Goal: Task Accomplishment & Management: Manage account settings

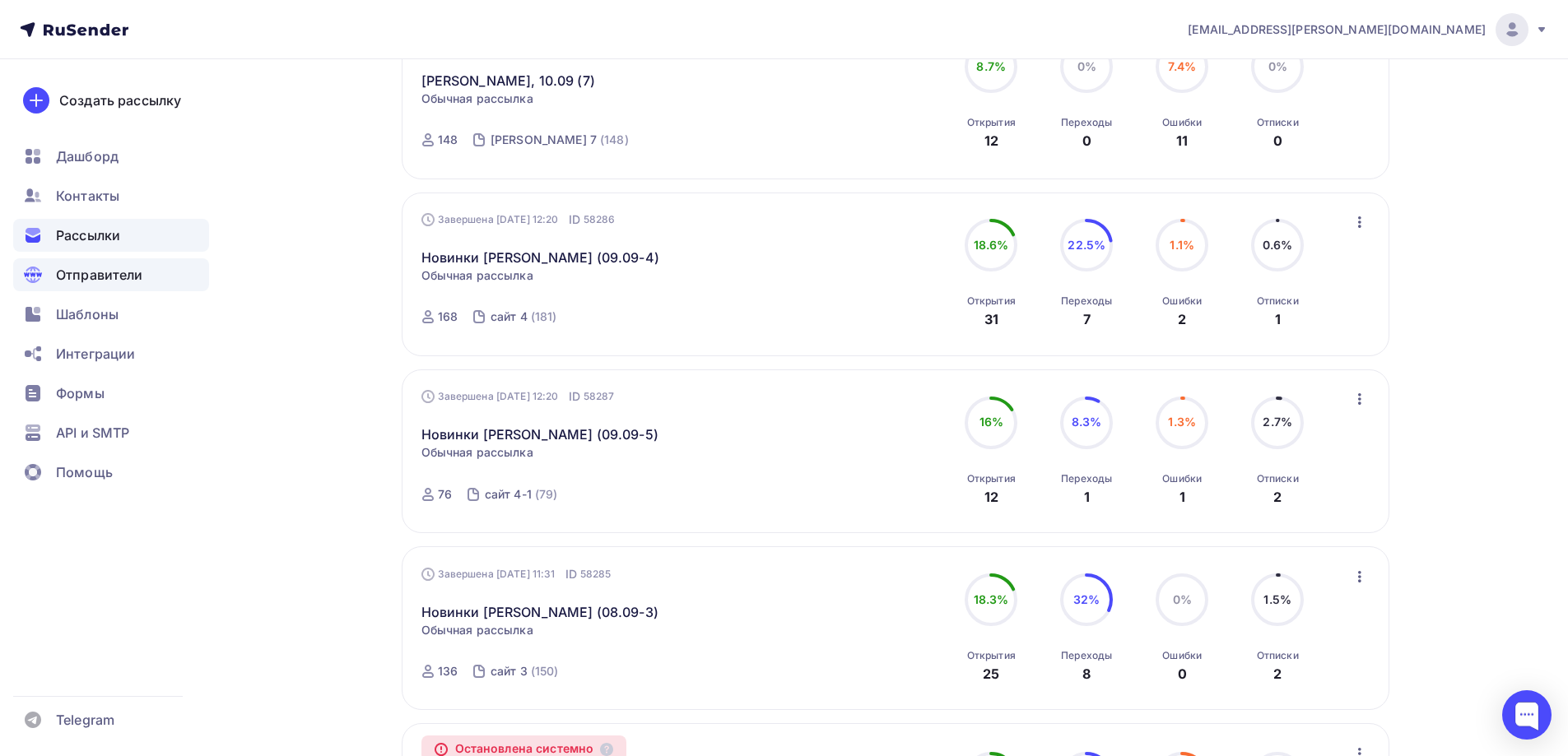
scroll to position [2273, 0]
click at [112, 322] on span "Шаблоны" at bounding box center [87, 313] width 63 height 19
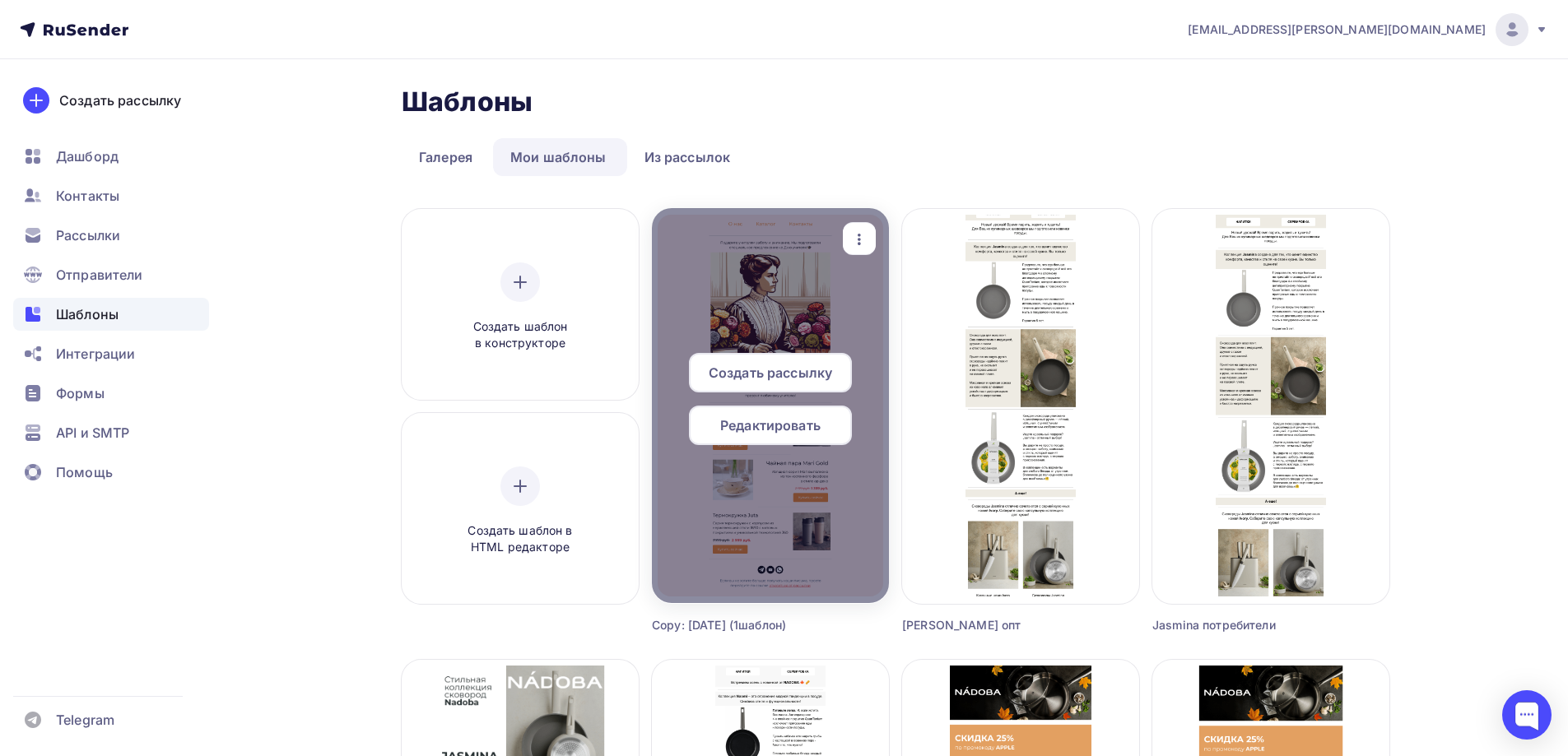
click at [790, 427] on span "Редактировать" at bounding box center [770, 425] width 101 height 19
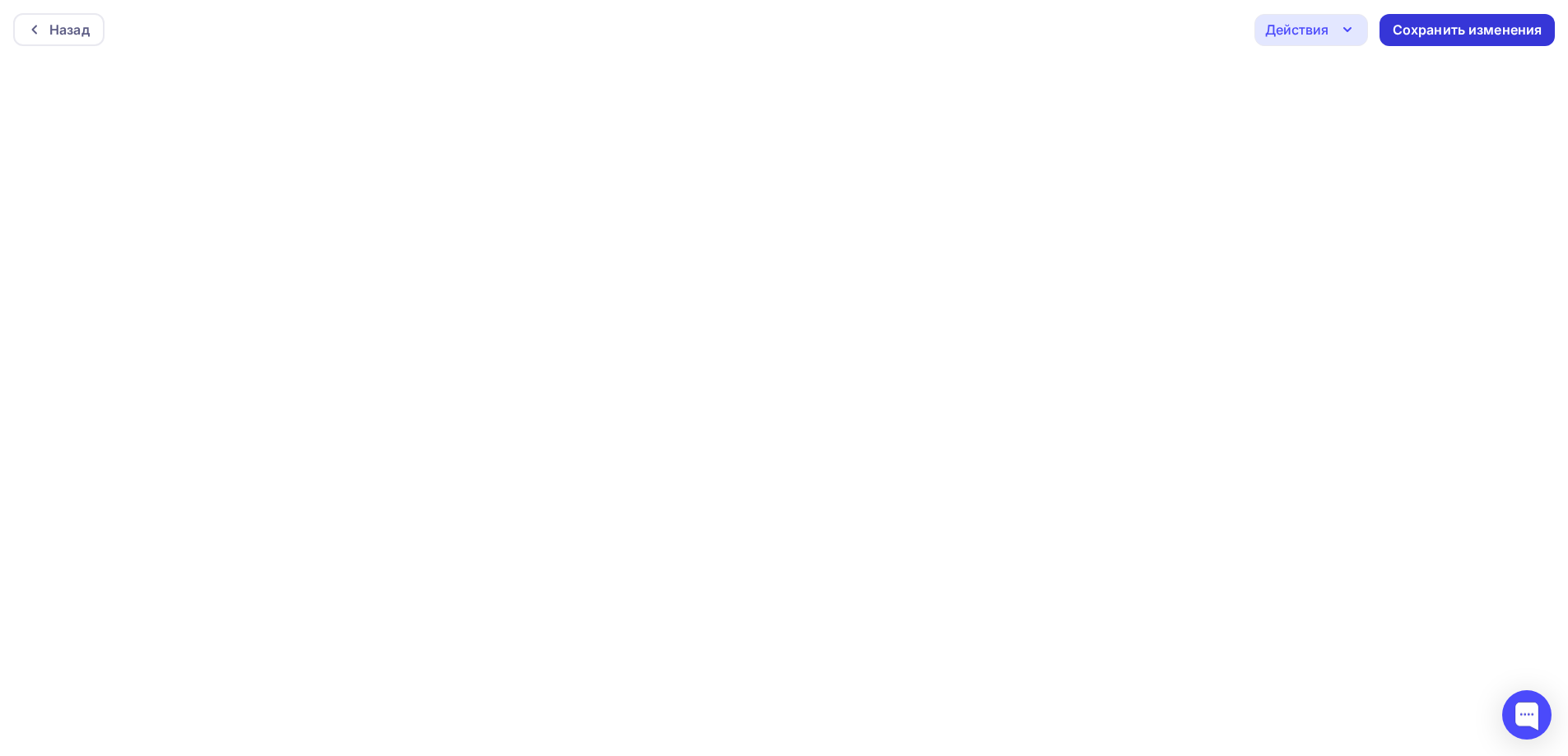
click at [1449, 29] on div "Сохранить изменения" at bounding box center [1467, 30] width 150 height 19
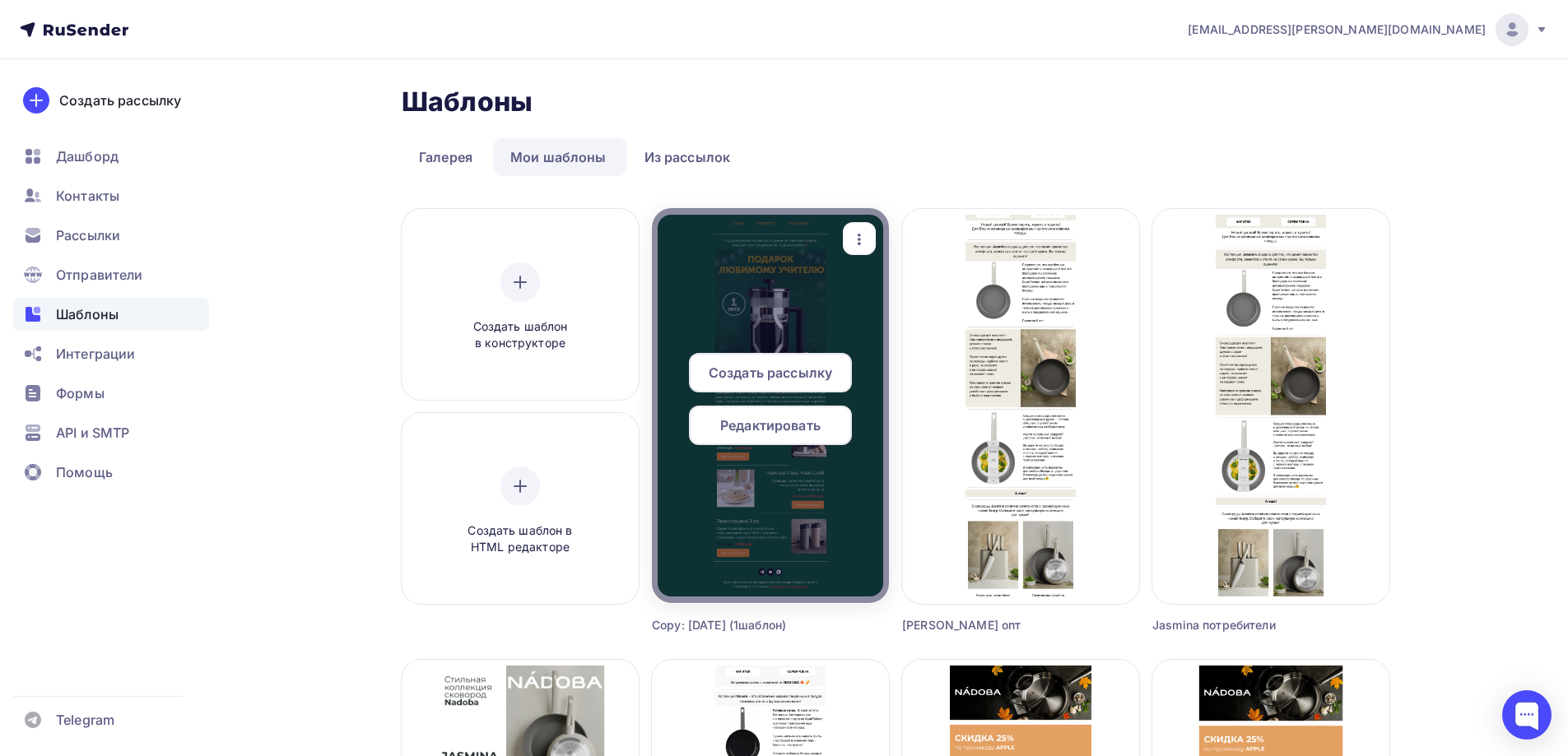
click at [798, 418] on span "Редактировать" at bounding box center [770, 425] width 101 height 19
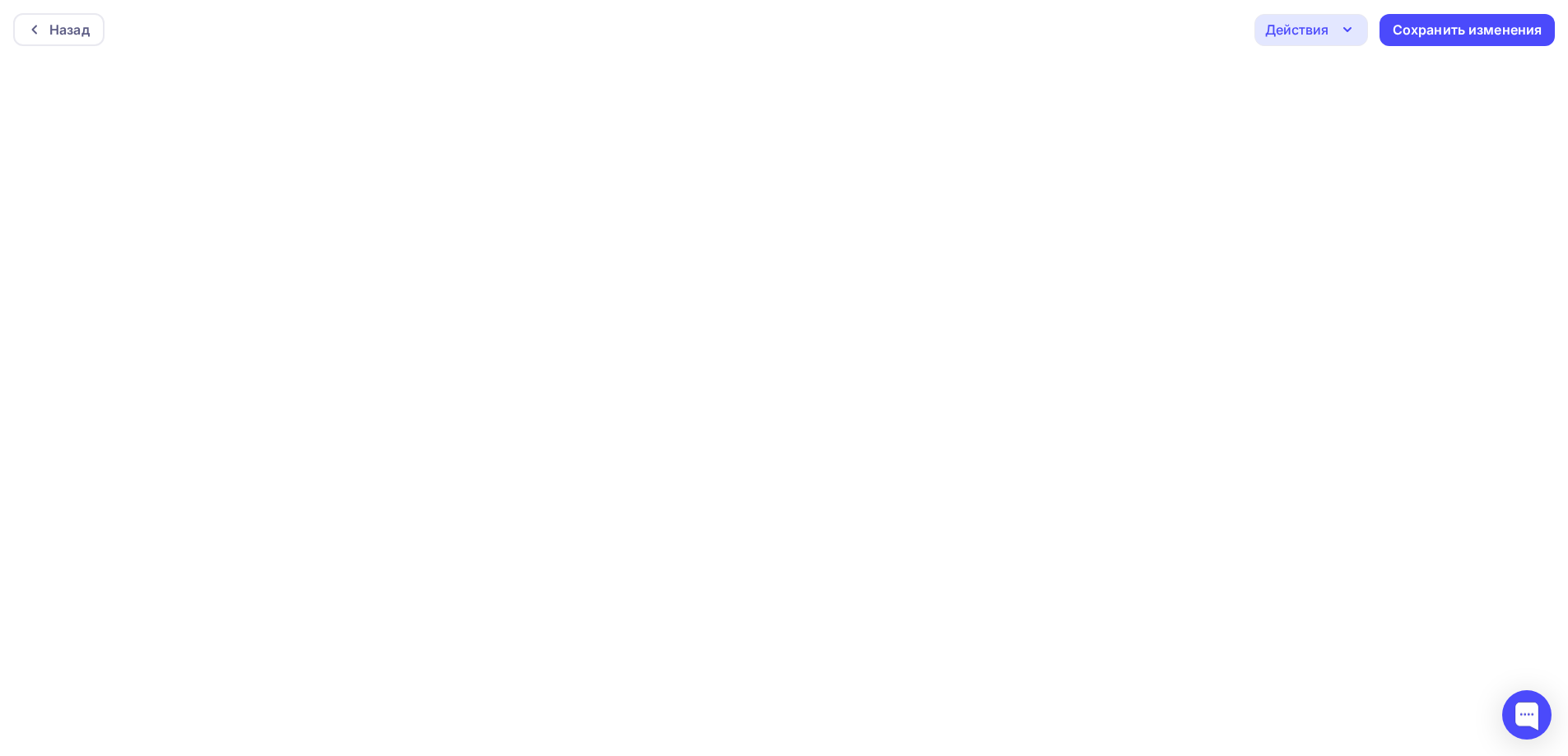
scroll to position [4, 0]
click at [1471, 20] on div "Сохранить изменения" at bounding box center [1467, 25] width 150 height 19
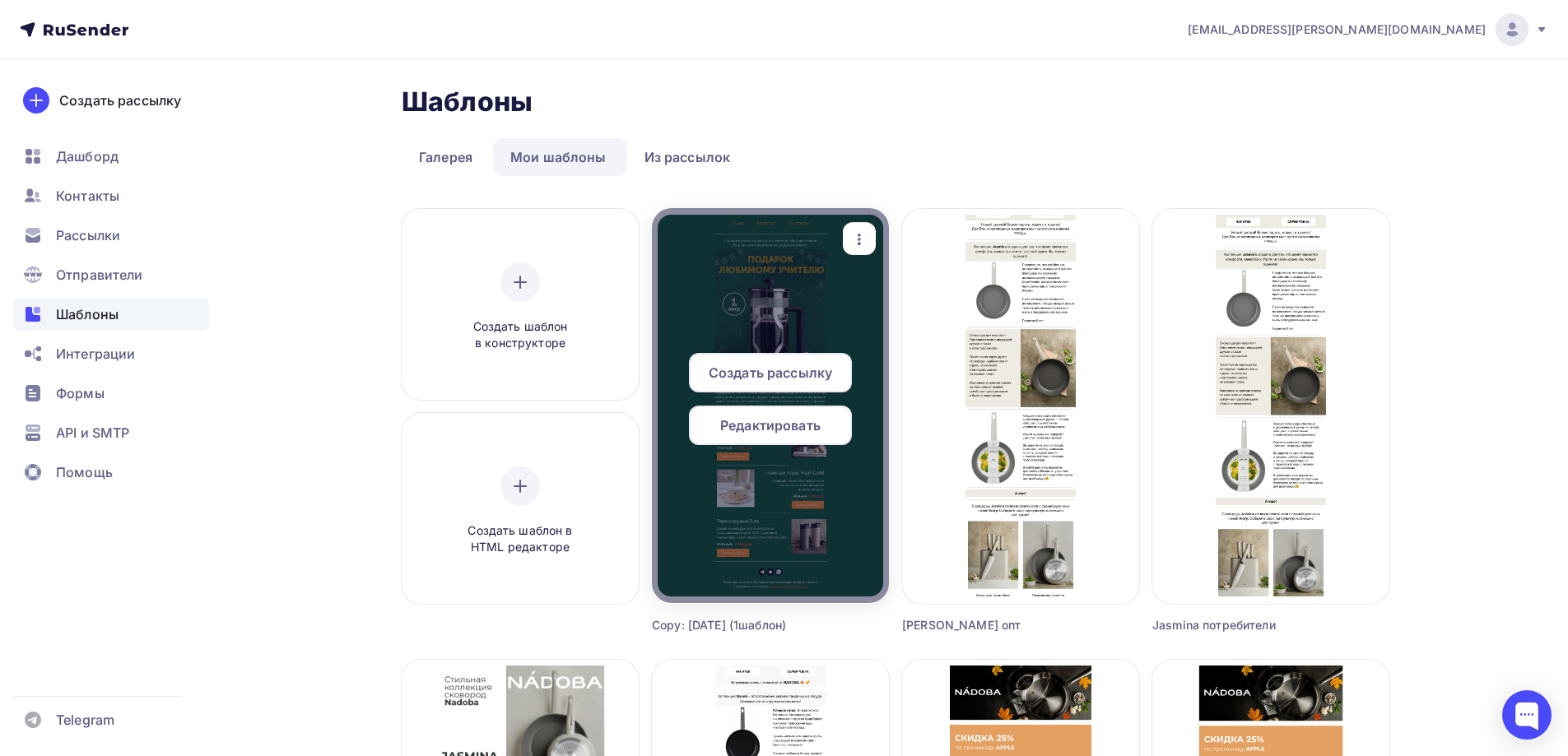
click at [754, 422] on span "Редактировать" at bounding box center [770, 425] width 101 height 19
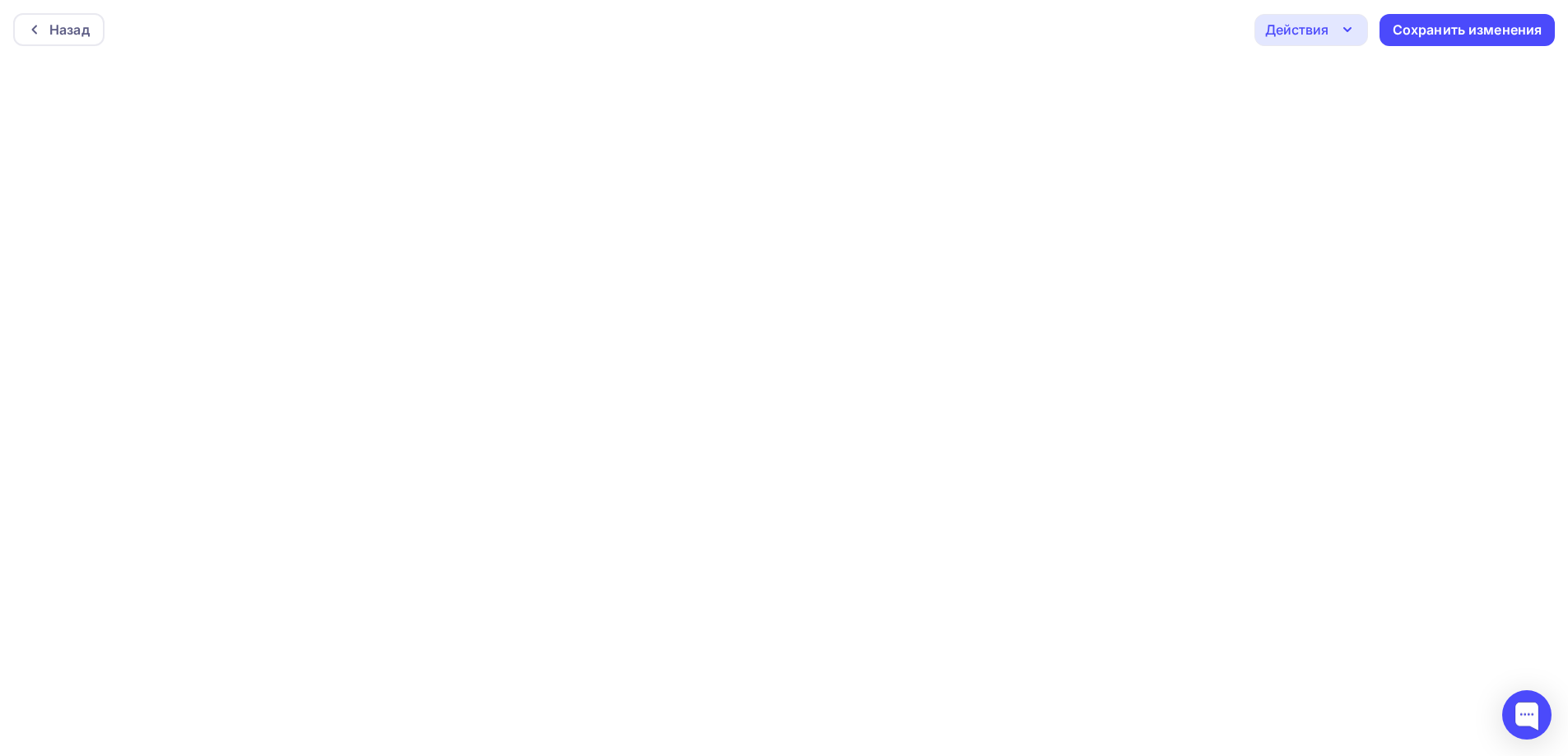
scroll to position [4, 0]
click at [1473, 14] on div "Сохранить изменения" at bounding box center [1467, 26] width 176 height 32
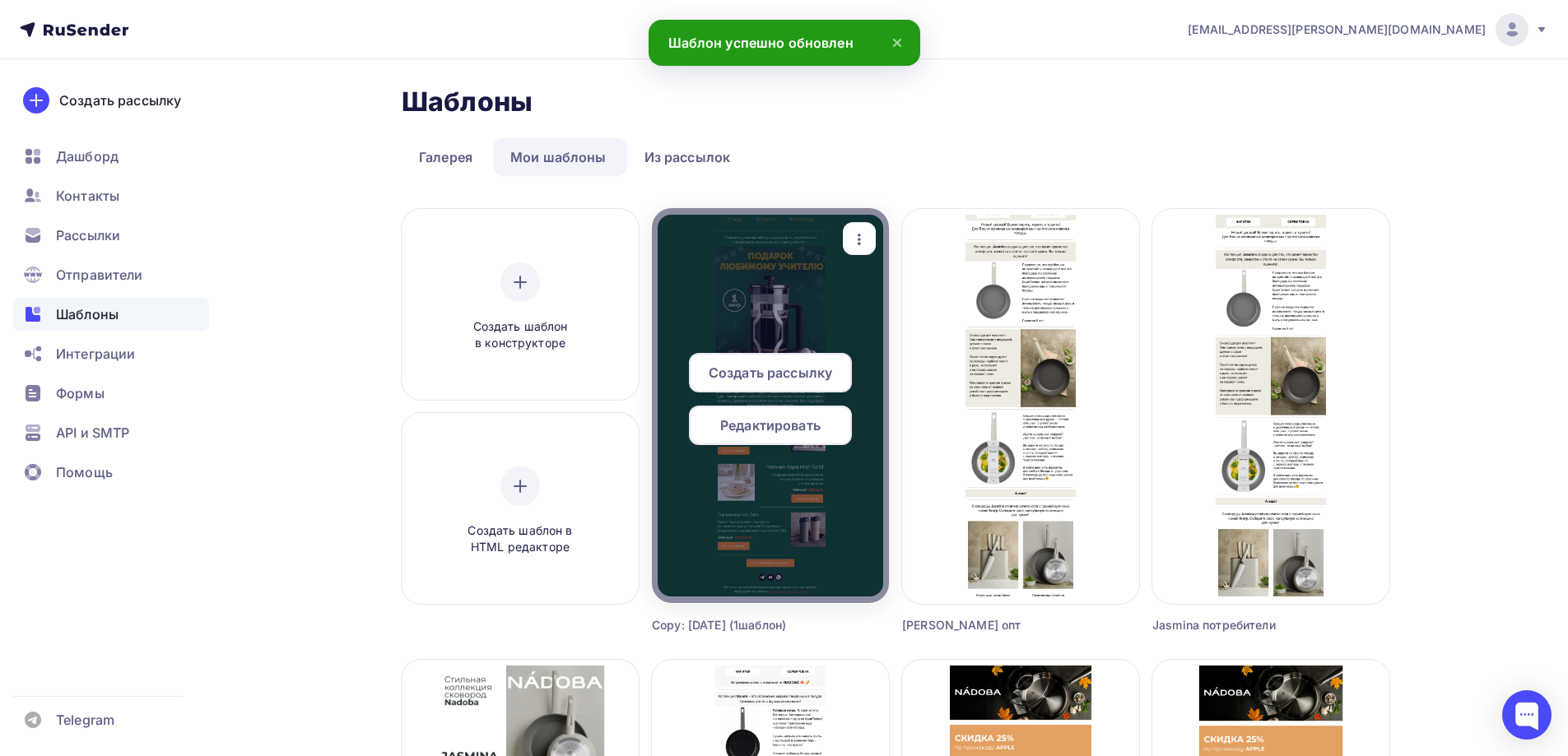
click at [863, 237] on icon "button" at bounding box center [858, 239] width 19 height 19
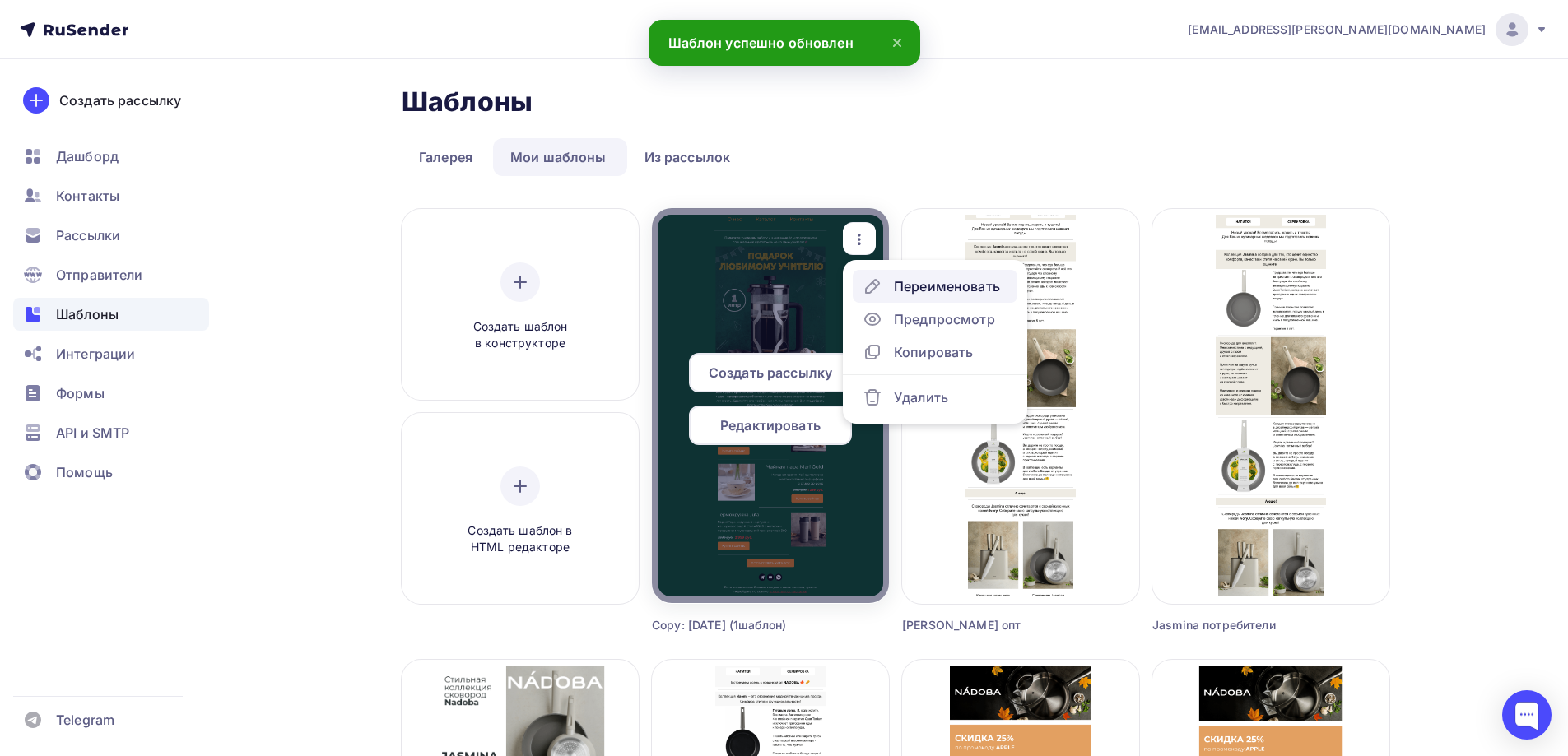
click at [885, 285] on div "Переименовать" at bounding box center [931, 286] width 138 height 19
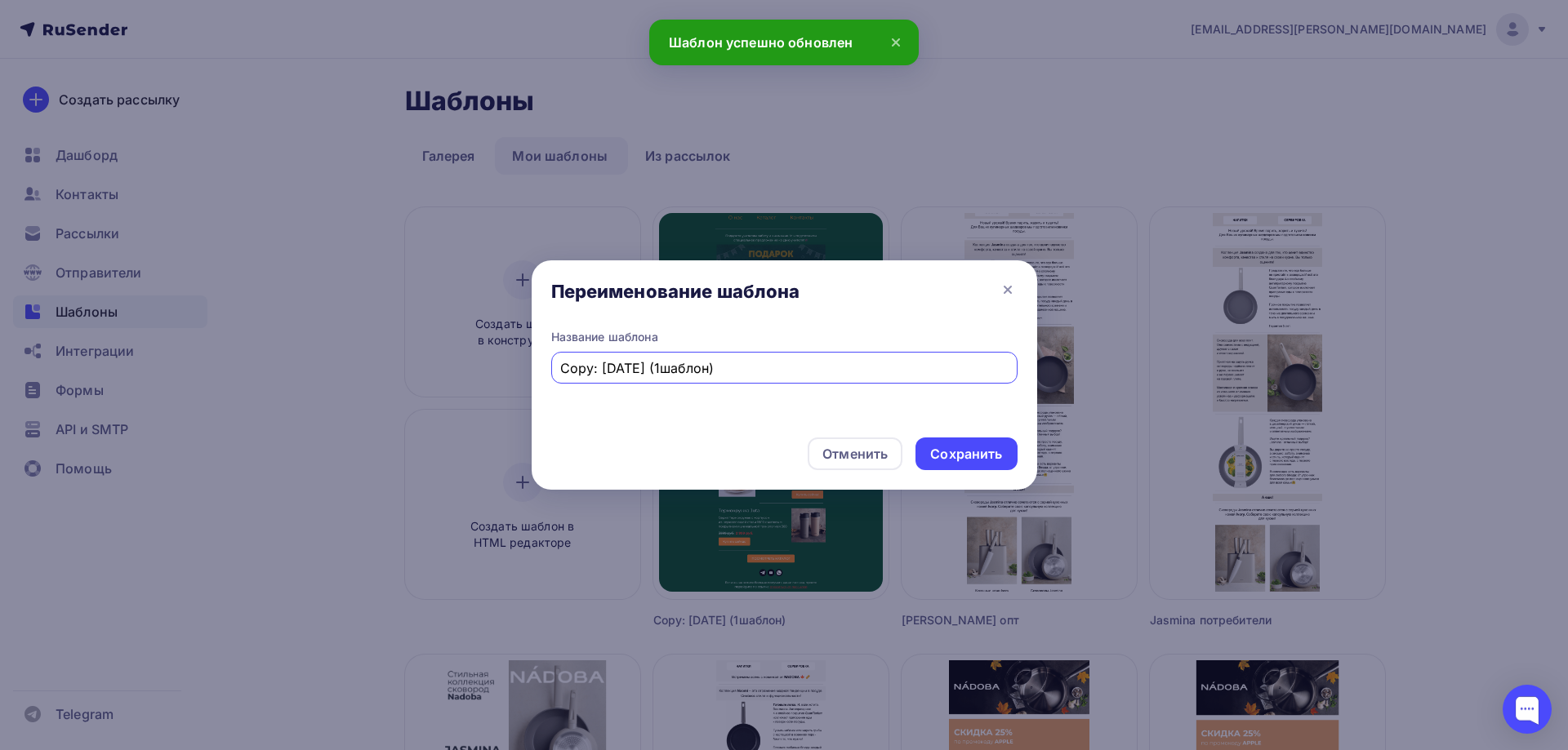
drag, startPoint x: 784, startPoint y: 369, endPoint x: 511, endPoint y: 364, distance: 273.0
click at [511, 364] on div "Переименование шаблона Название шаблона Copy: [DATE] (1шаблон) Отменить Сохрани…" at bounding box center [784, 375] width 1568 height 750
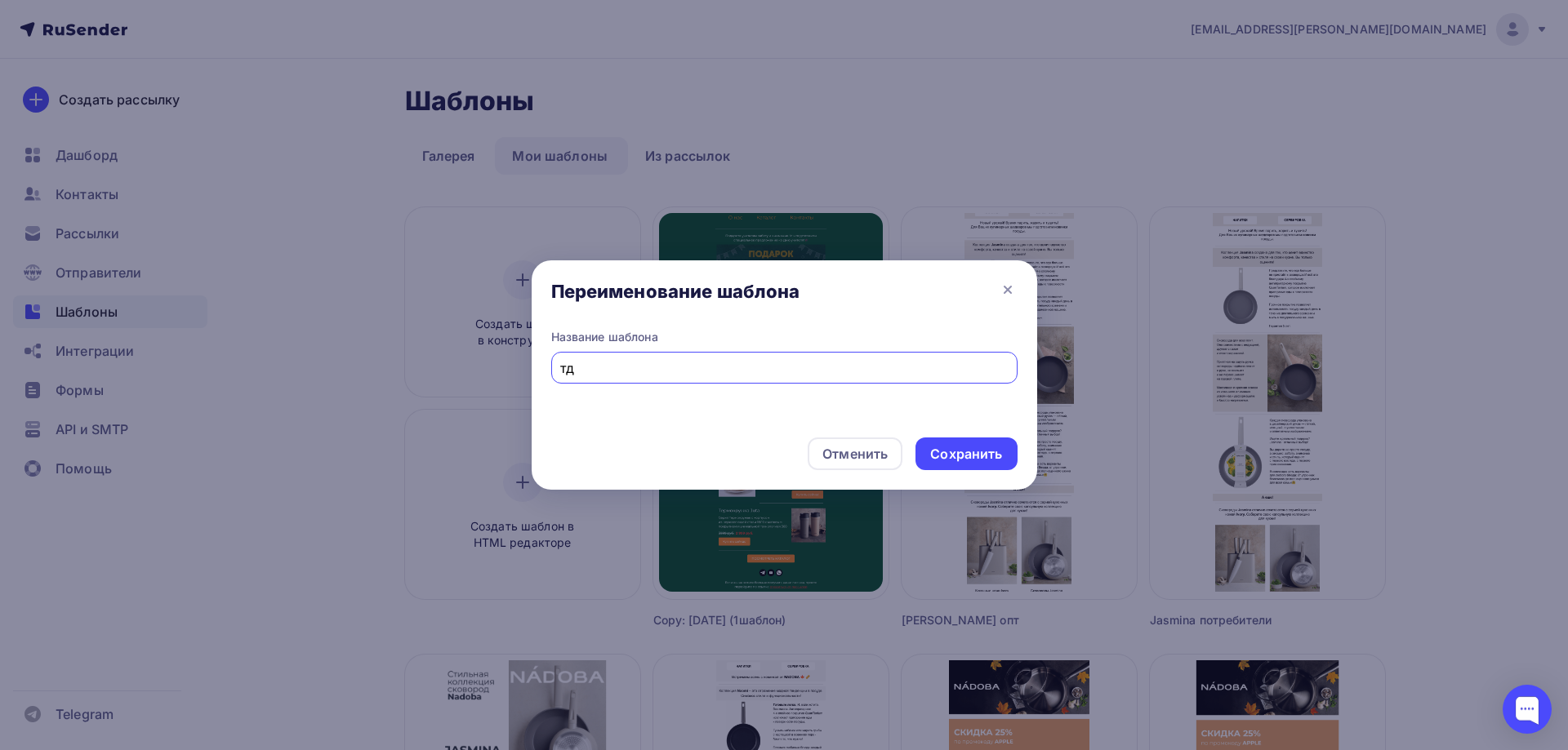
type input "т"
type input "Т"
type input "ДТ потребителям"
click at [988, 453] on div "Сохранить" at bounding box center [966, 454] width 72 height 18
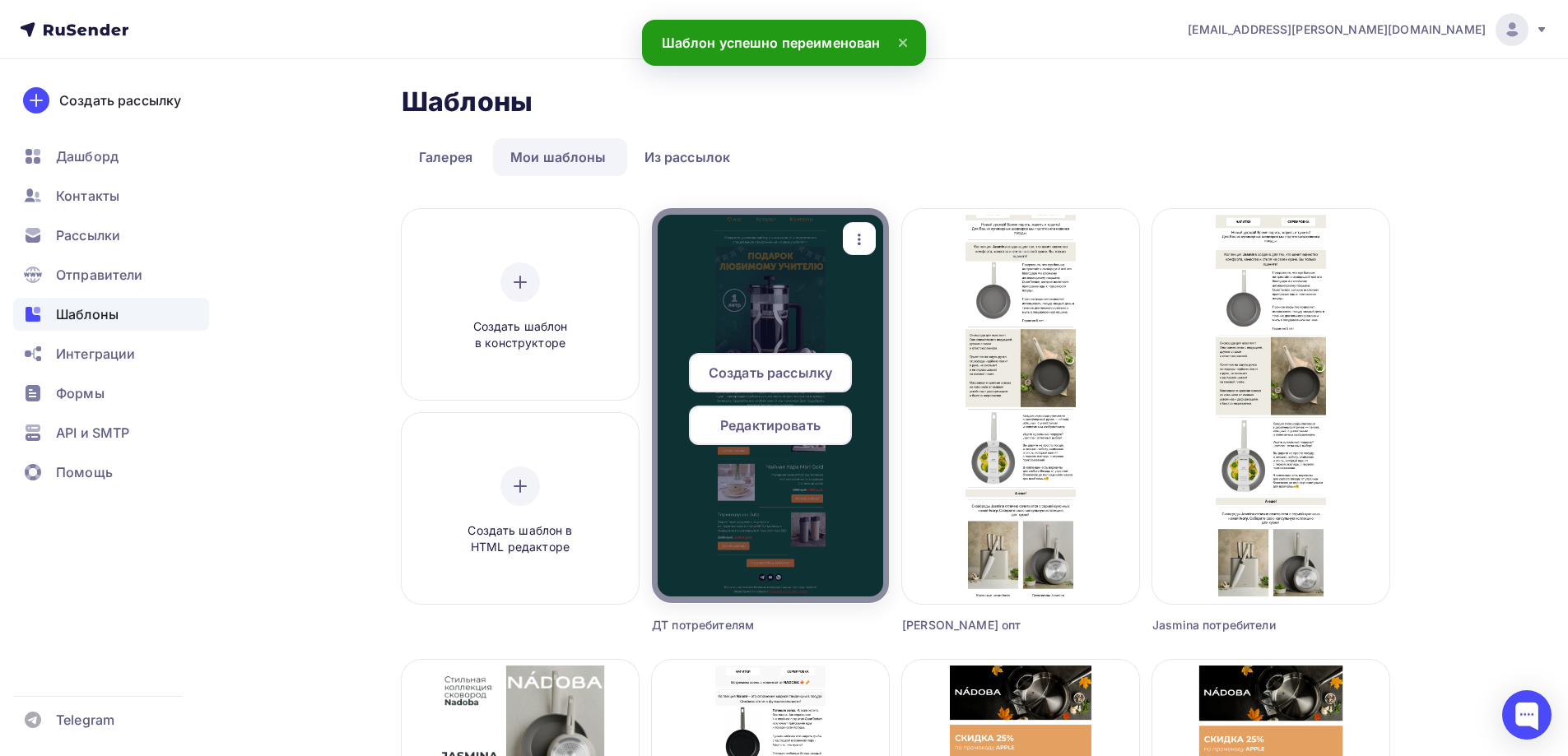
click at [855, 237] on icon "button" at bounding box center [858, 239] width 19 height 19
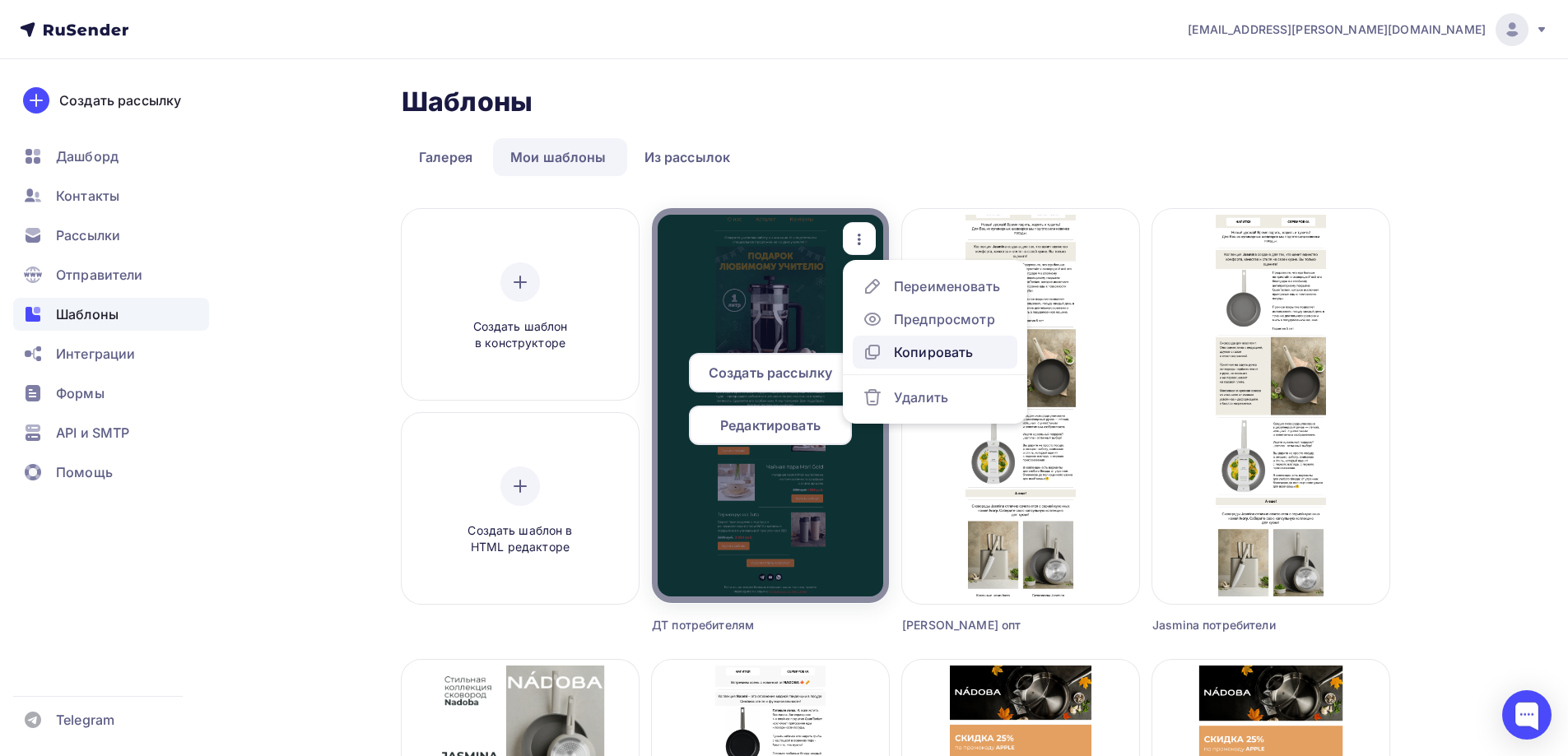
click at [940, 356] on div "Копировать" at bounding box center [934, 351] width 79 height 19
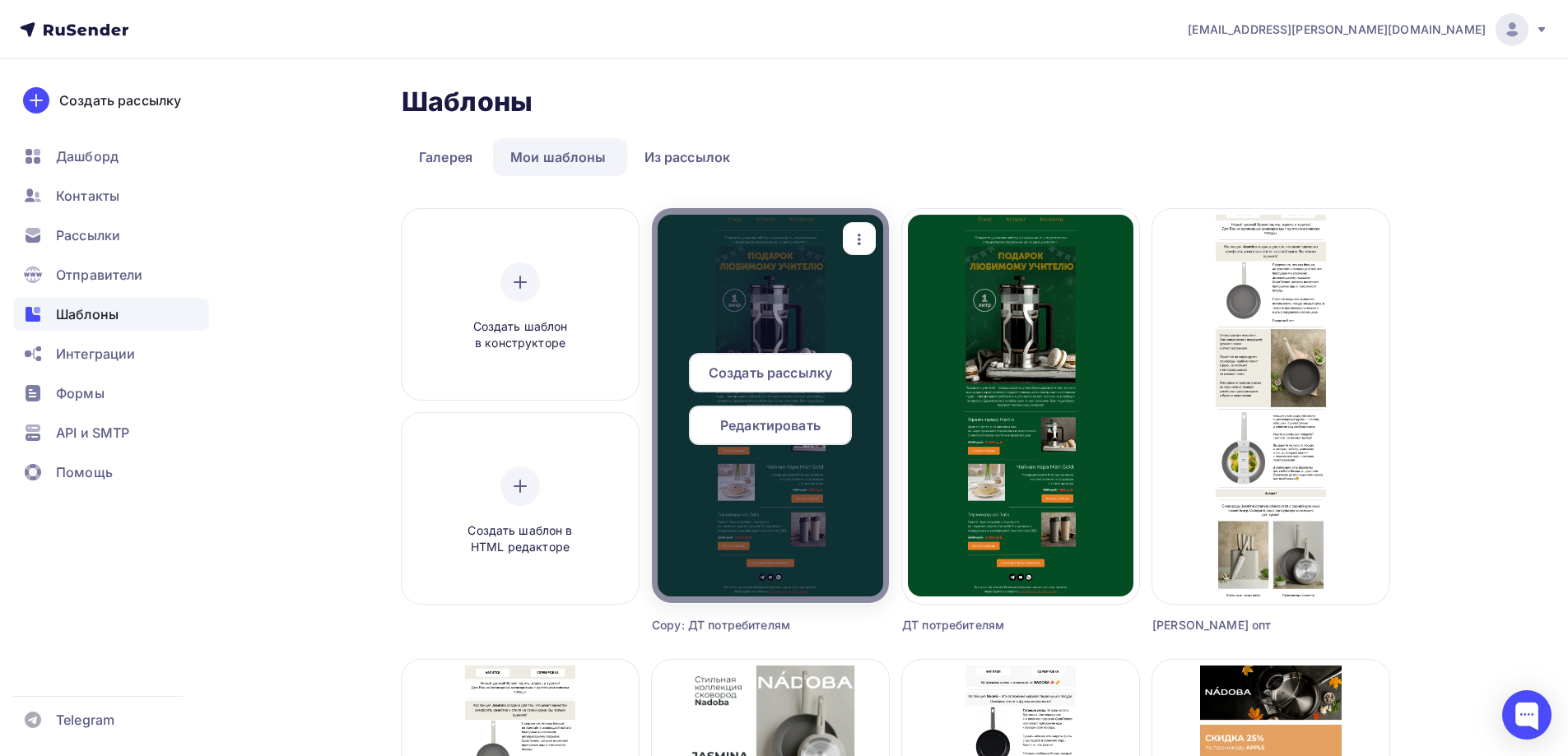
click at [868, 247] on icon "button" at bounding box center [858, 239] width 19 height 19
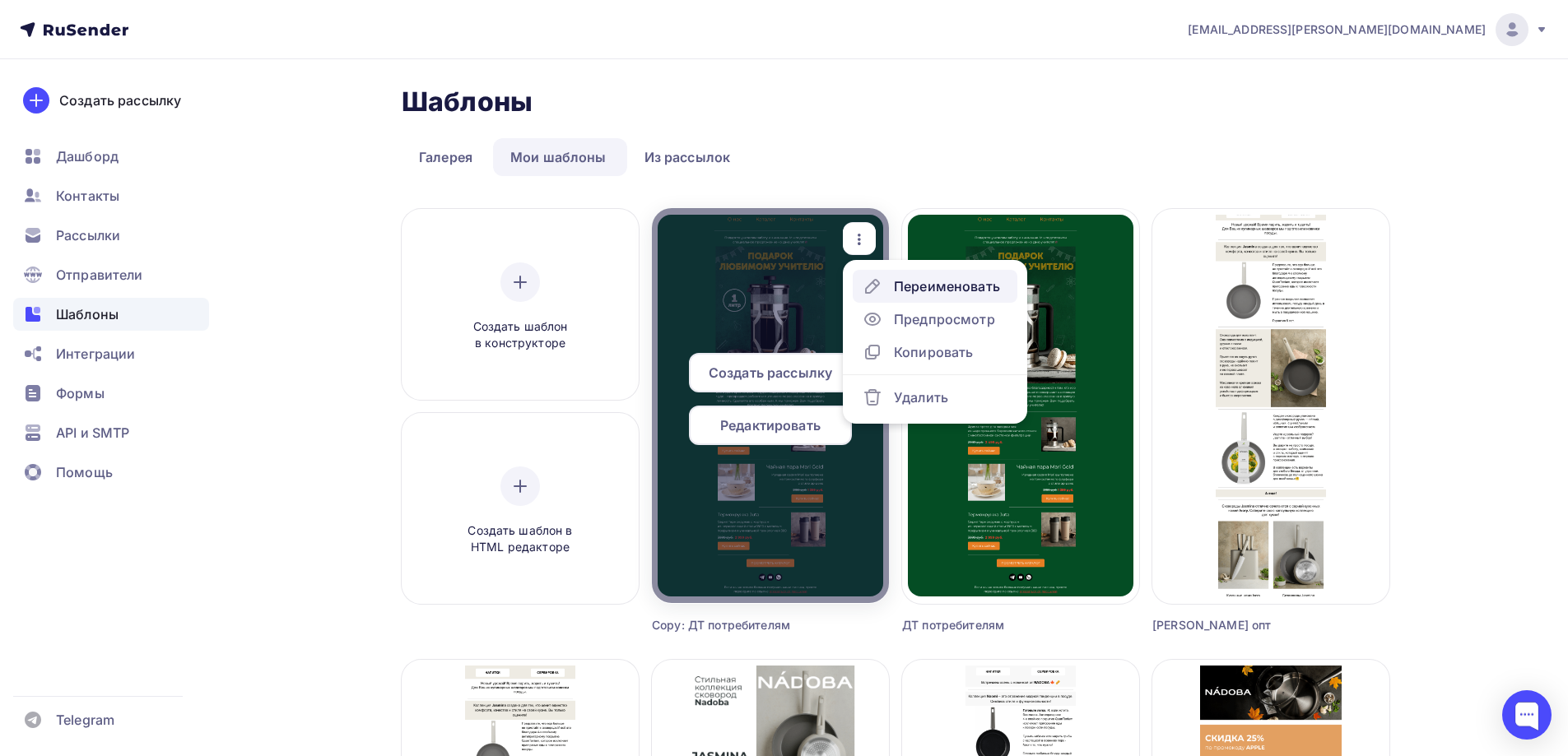
click at [955, 284] on div "Переименовать" at bounding box center [947, 286] width 106 height 19
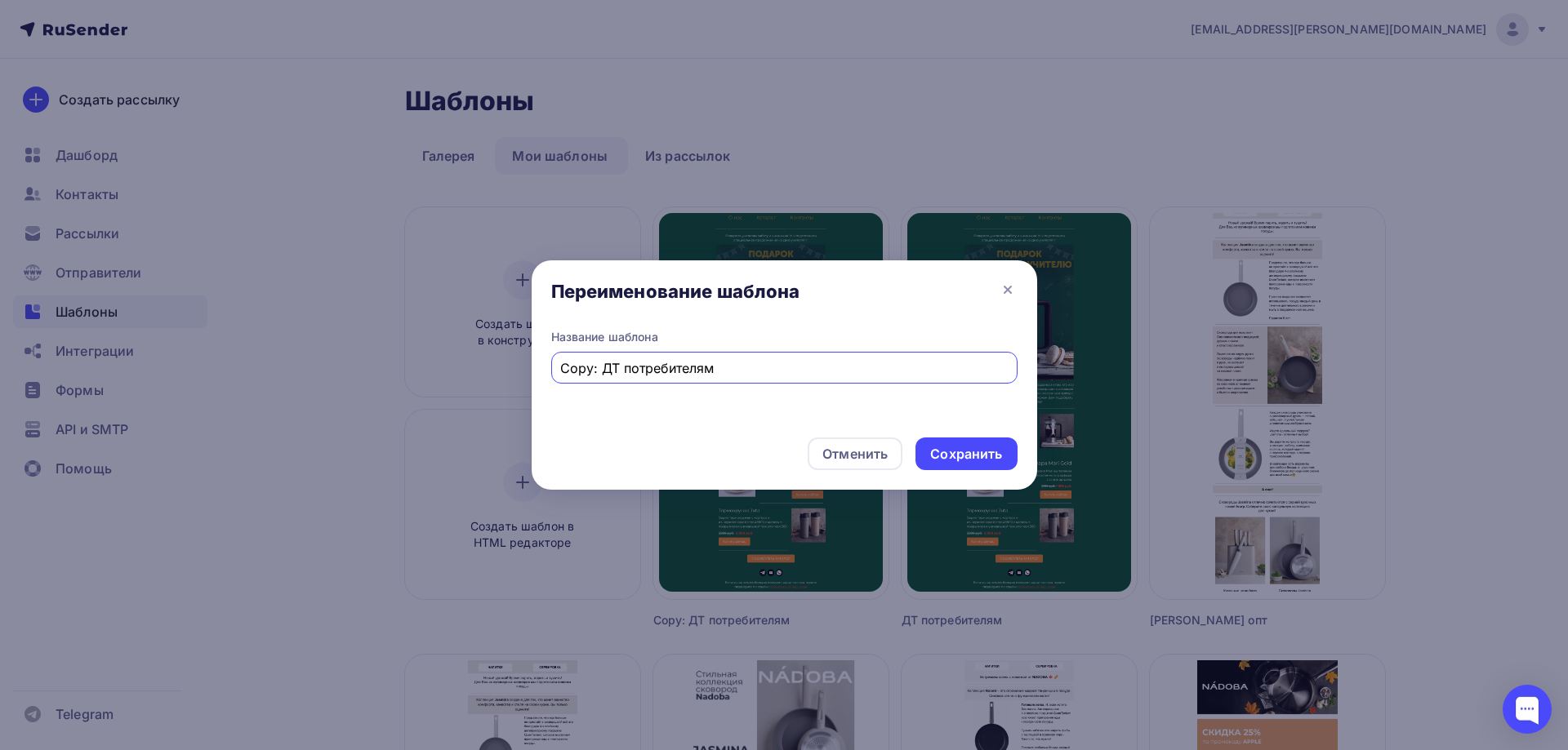
drag, startPoint x: 598, startPoint y: 371, endPoint x: 397, endPoint y: 371, distance: 201.0
click at [395, 371] on div "Переименование шаблона Название шаблона Copy: ДТ потребителям Отменить Сохранить" at bounding box center [784, 375] width 1568 height 750
drag, startPoint x: 723, startPoint y: 360, endPoint x: 585, endPoint y: 362, distance: 138.0
click at [585, 362] on input "ДТ потребителям" at bounding box center [784, 368] width 448 height 19
type input "ДТ ОПТ"
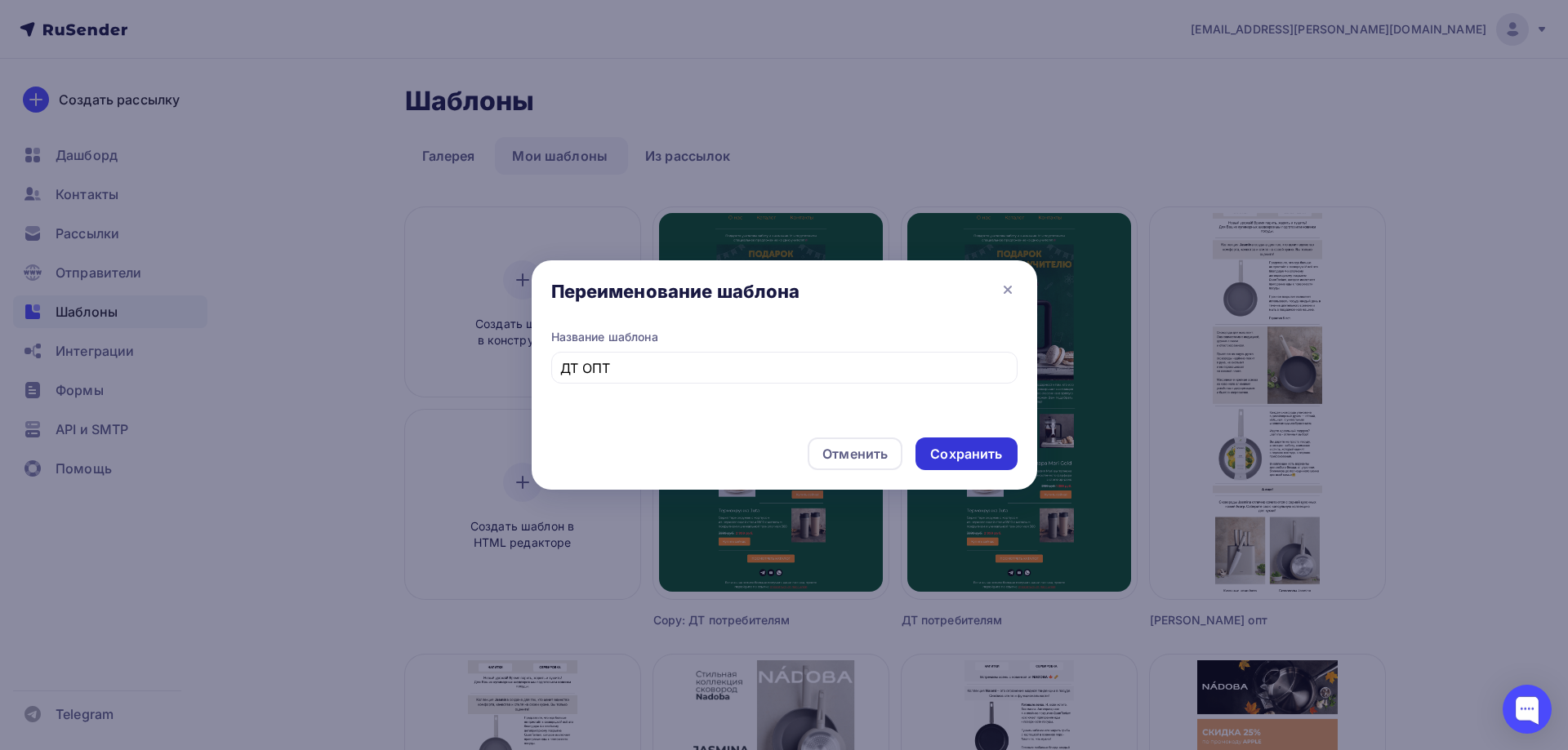
click at [970, 450] on div "Сохранить" at bounding box center [966, 454] width 72 height 18
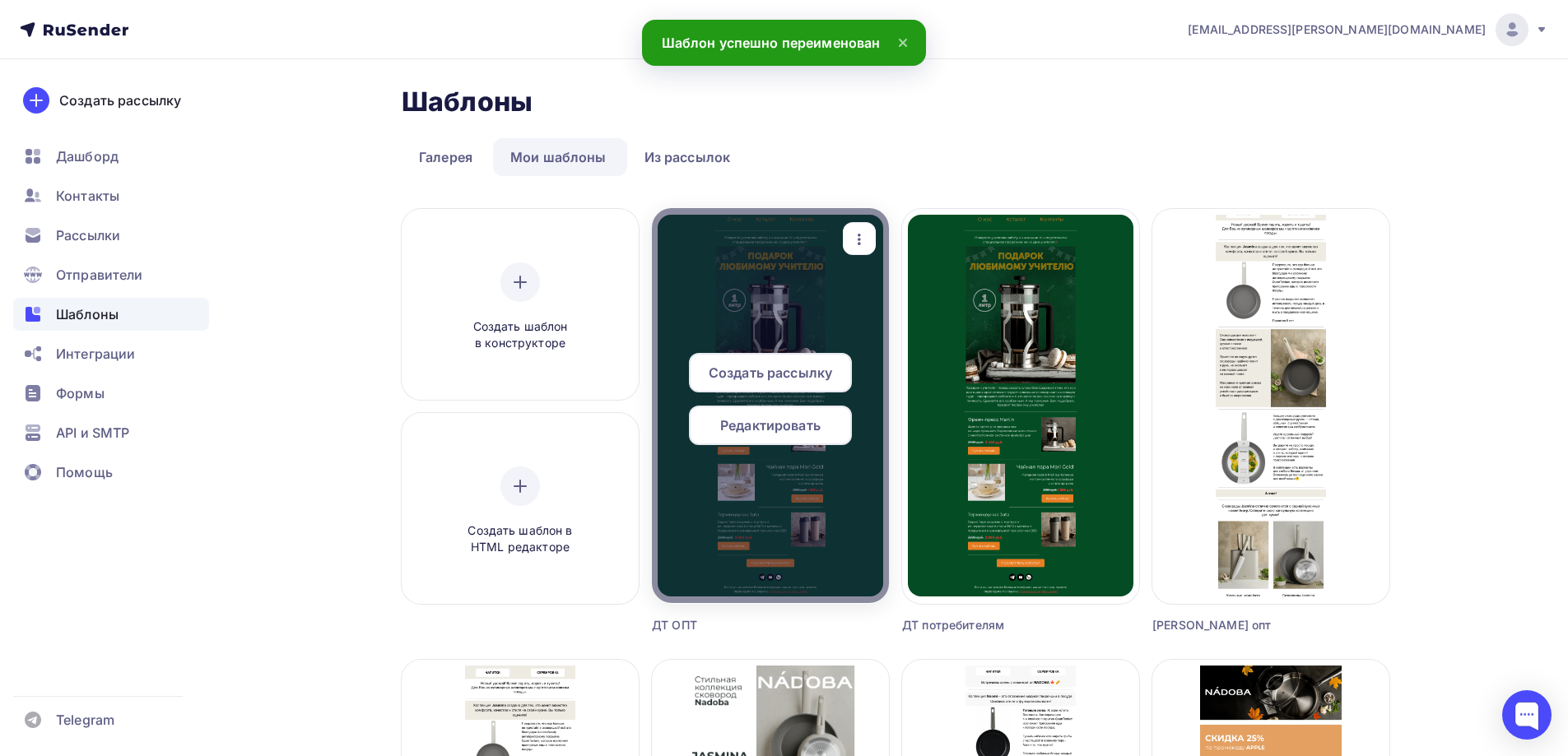
click at [779, 425] on span "Редактировать" at bounding box center [770, 425] width 101 height 19
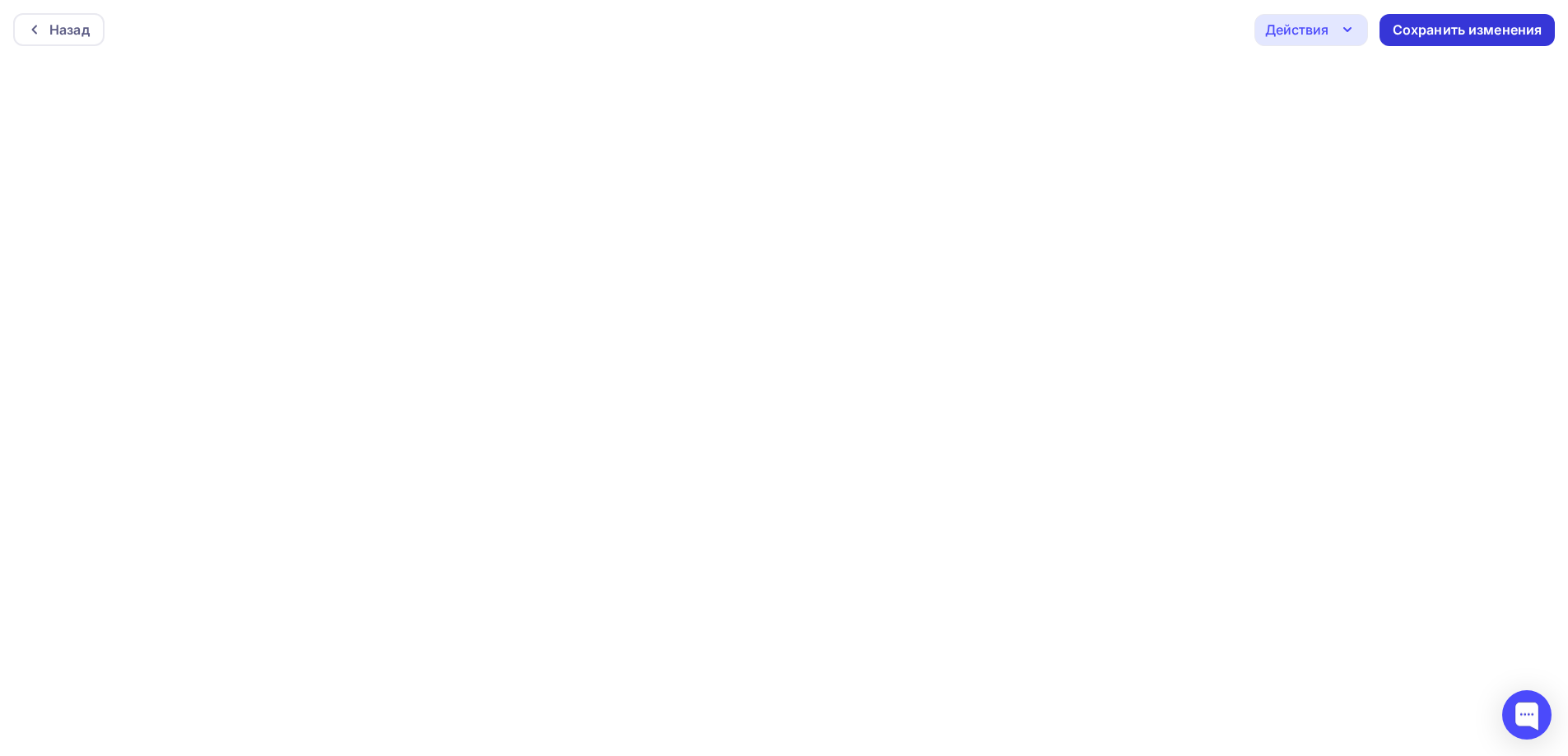
click at [1455, 26] on div "Сохранить изменения" at bounding box center [1467, 30] width 150 height 19
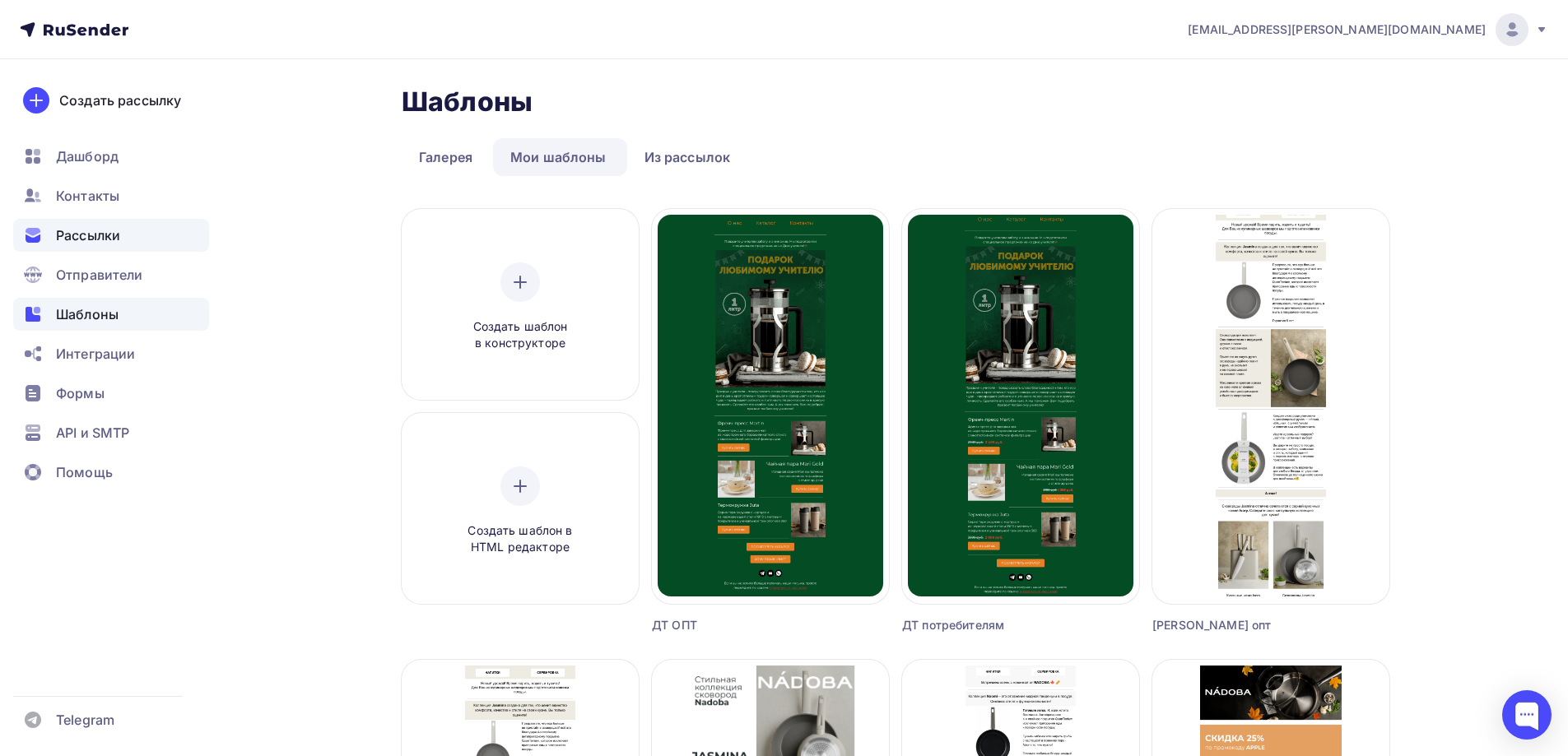
click at [90, 224] on div "Рассылки" at bounding box center [112, 235] width 196 height 33
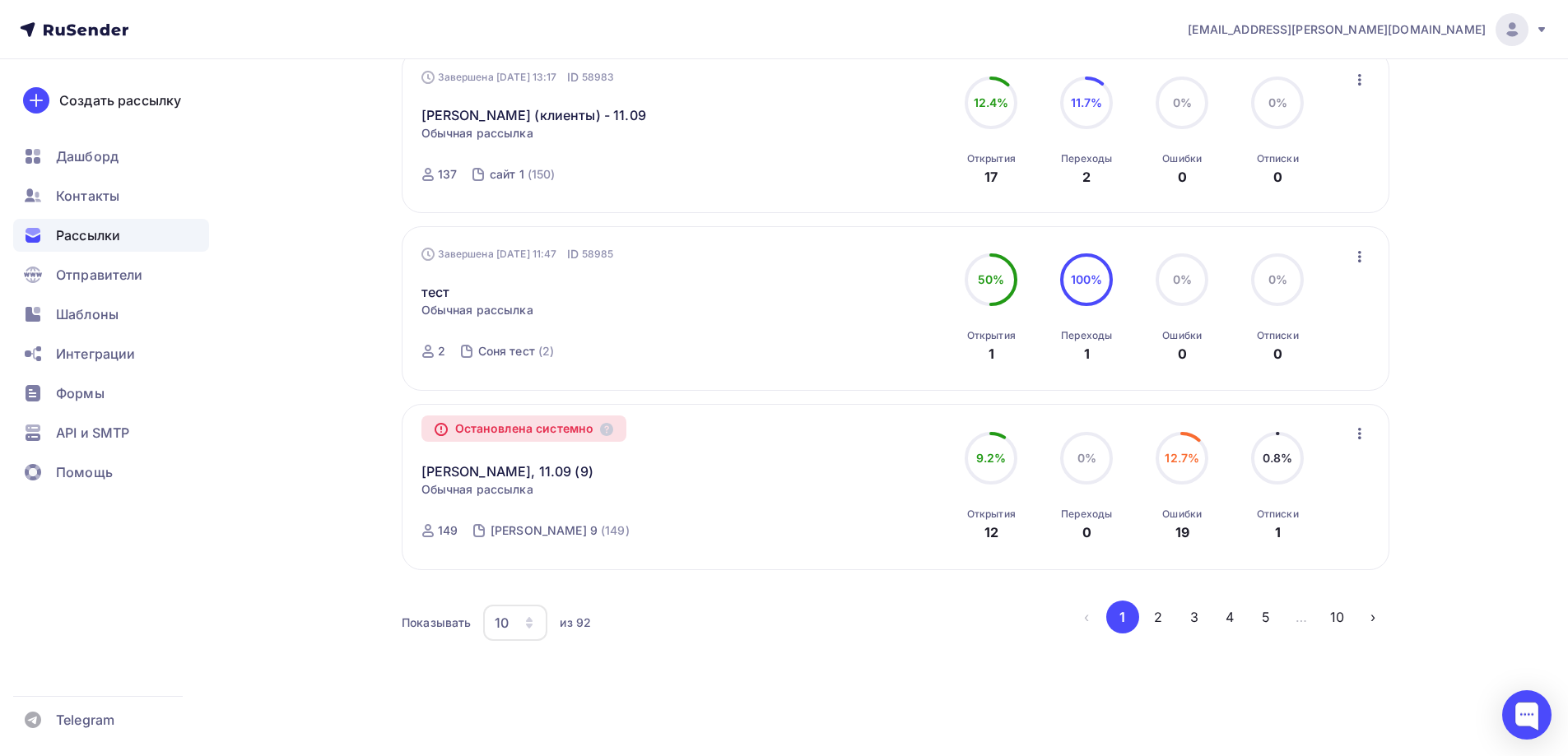
scroll to position [1535, 0]
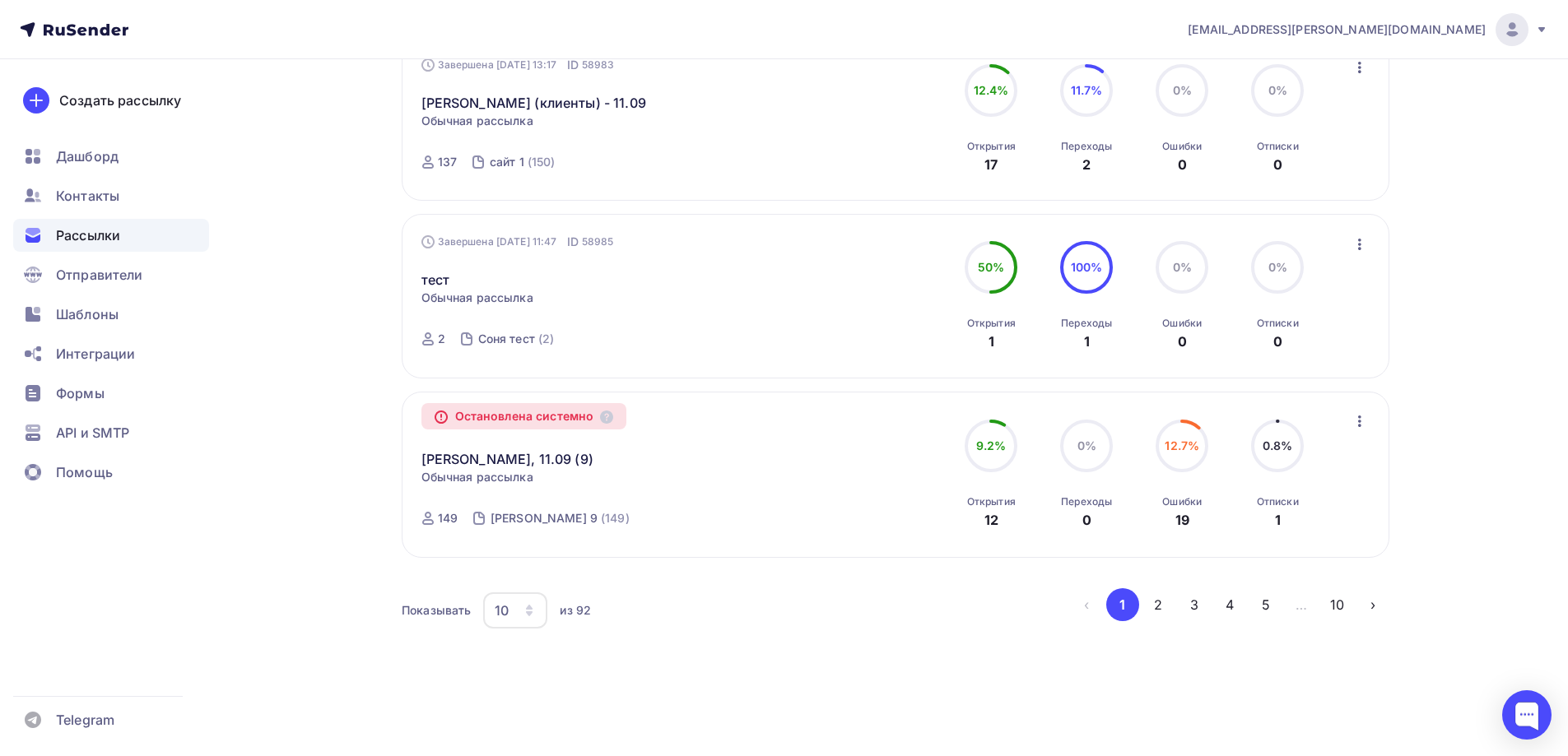
click at [502, 623] on div "10" at bounding box center [515, 610] width 64 height 36
click at [1150, 611] on button "2" at bounding box center [1157, 605] width 33 height 33
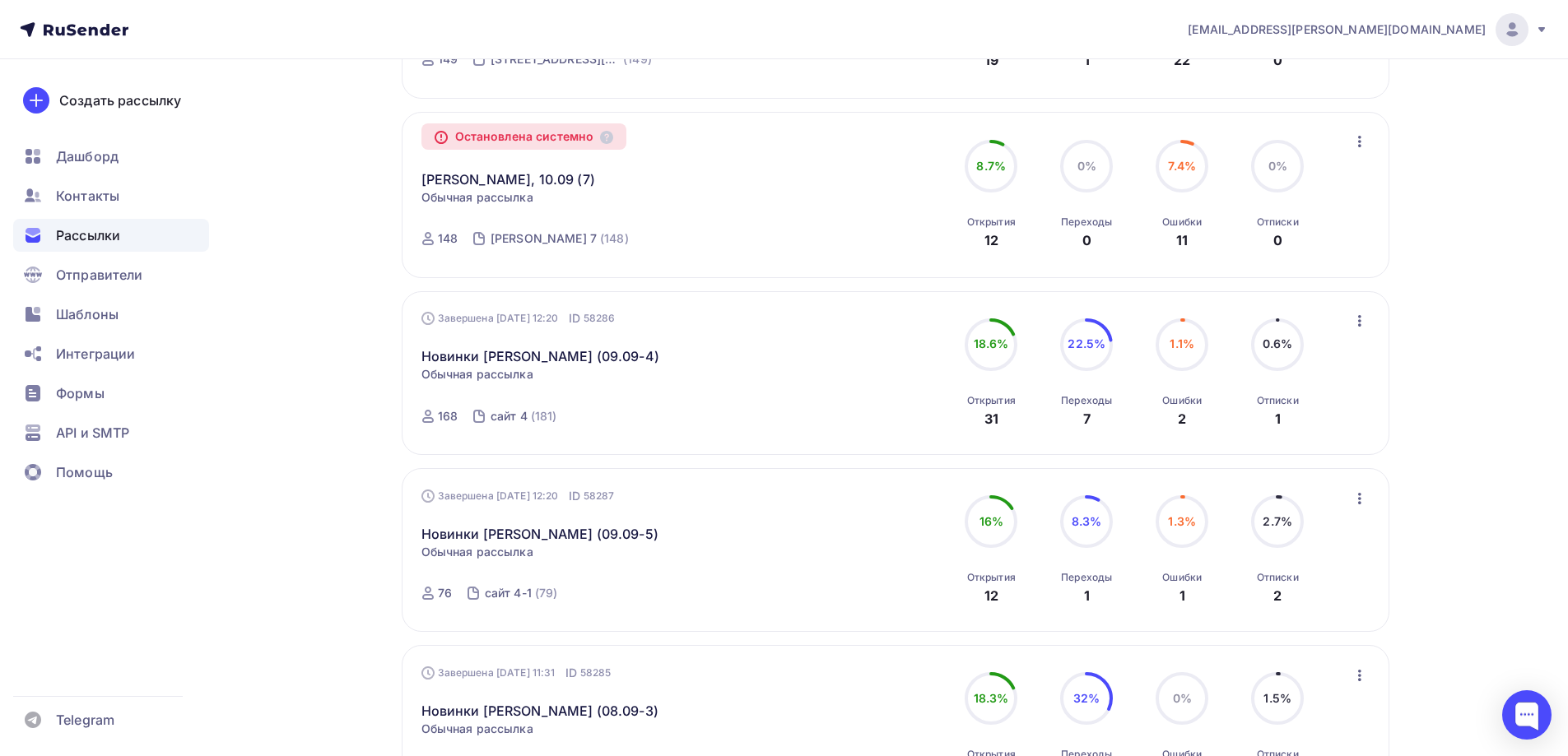
scroll to position [220, 0]
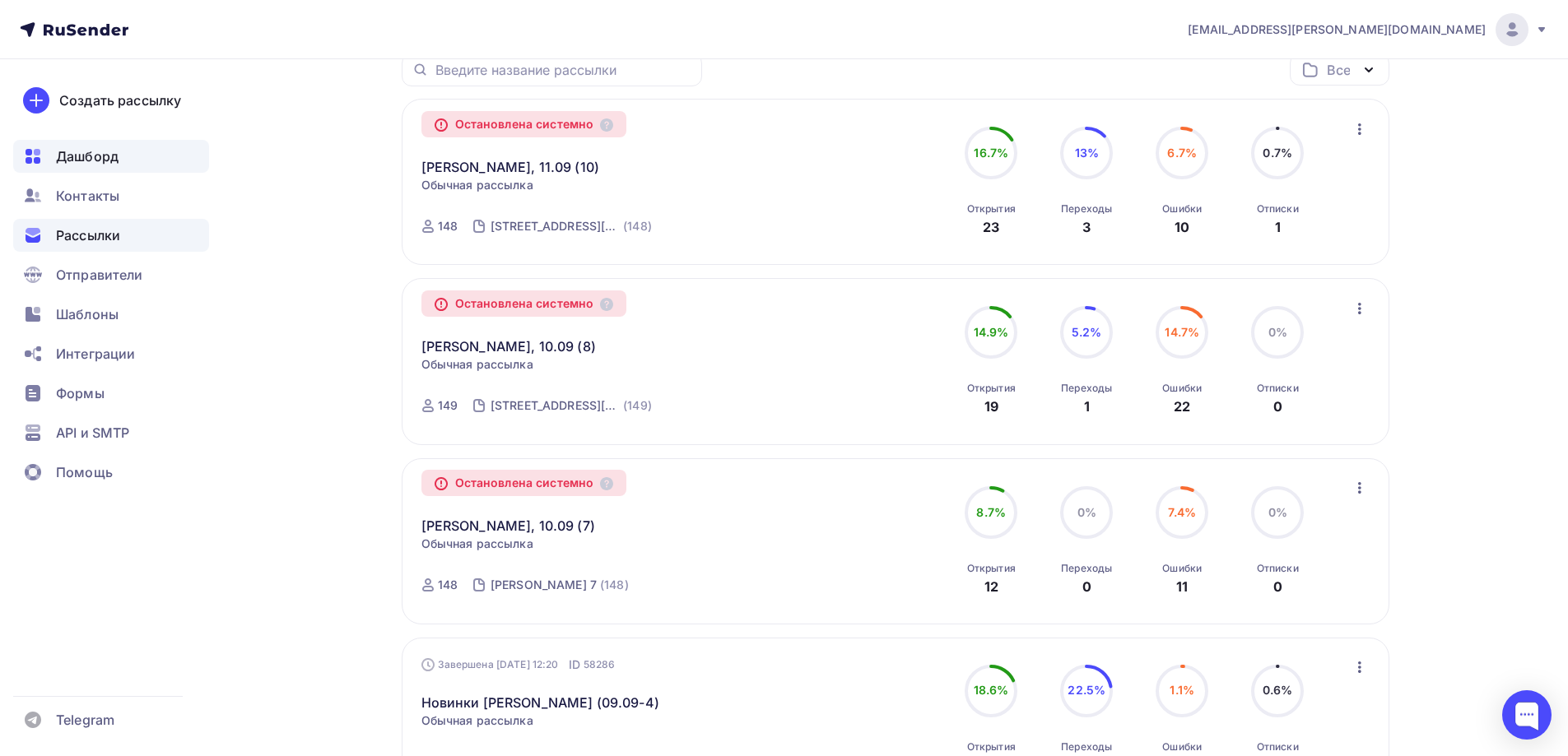
click at [94, 148] on span "Дашборд" at bounding box center [87, 155] width 63 height 19
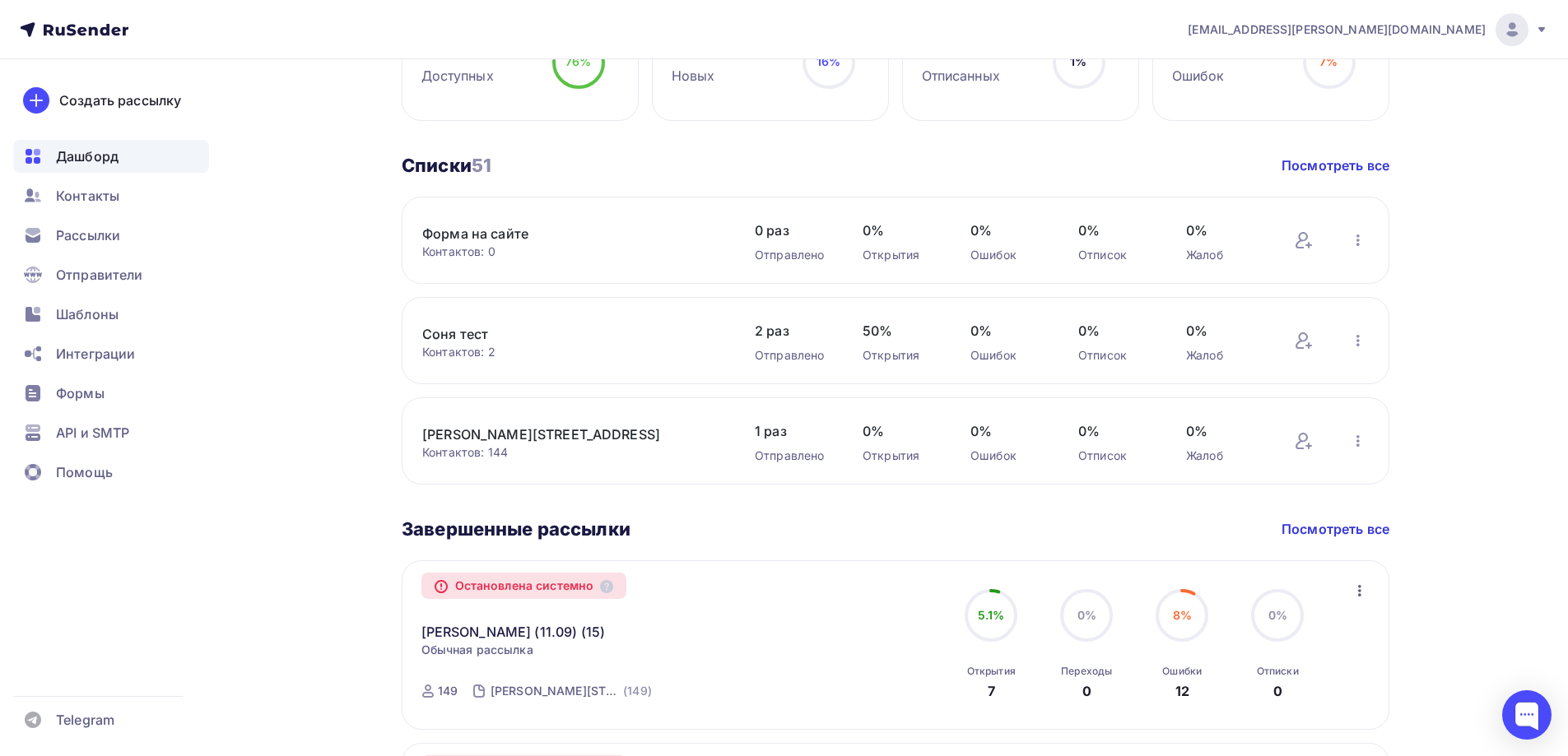
scroll to position [576, 0]
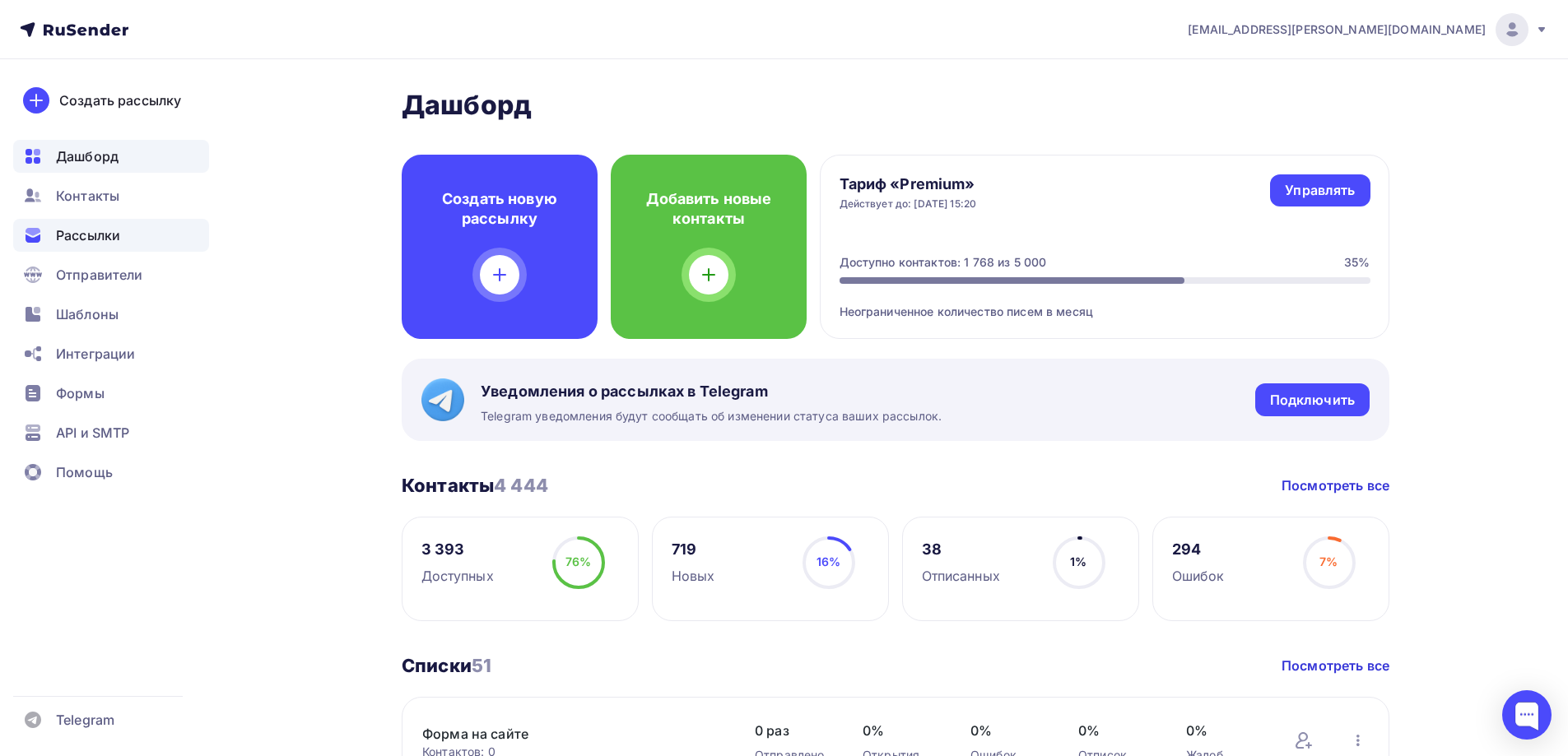
click at [95, 248] on div "Рассылки" at bounding box center [112, 235] width 196 height 33
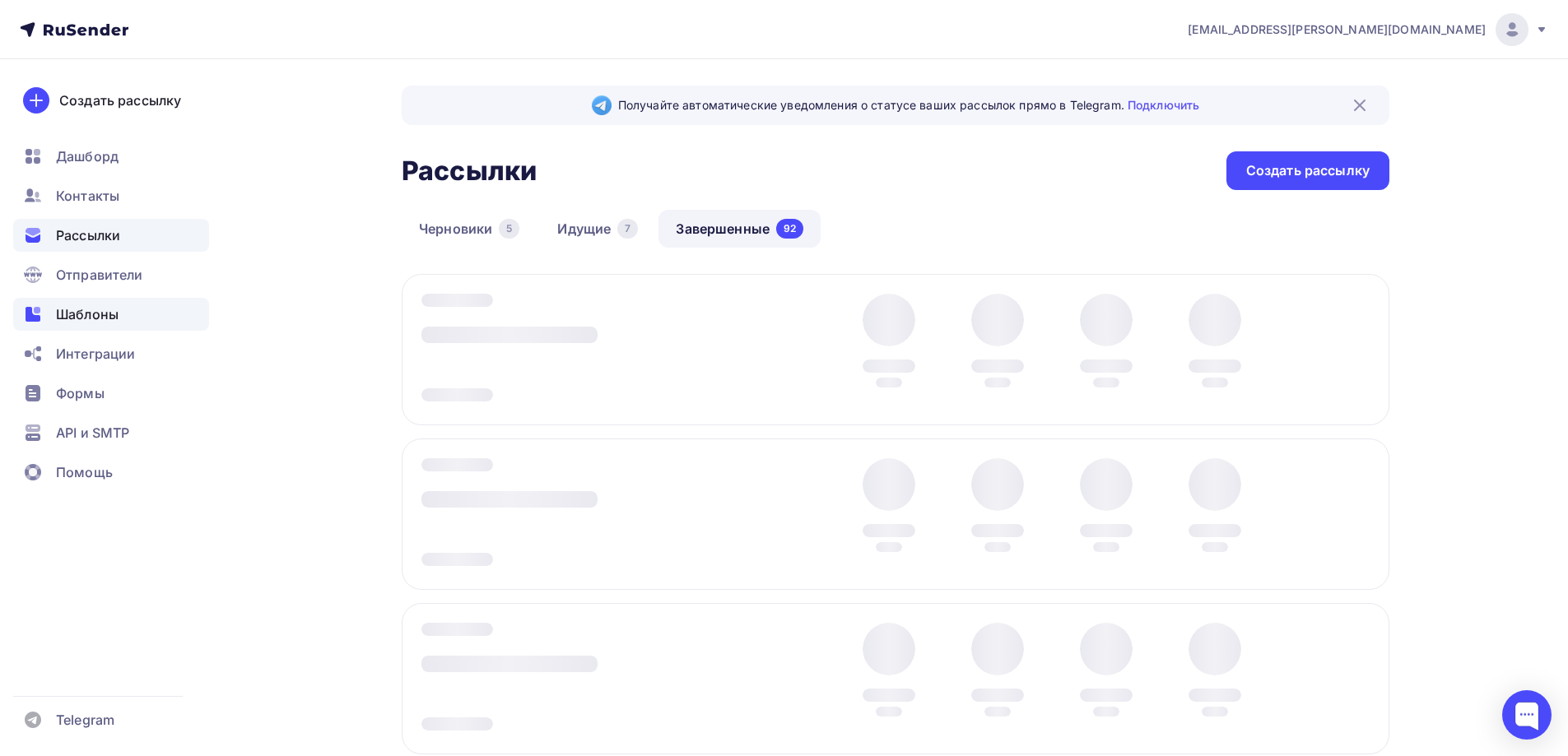
click at [95, 313] on span "Шаблоны" at bounding box center [87, 313] width 63 height 19
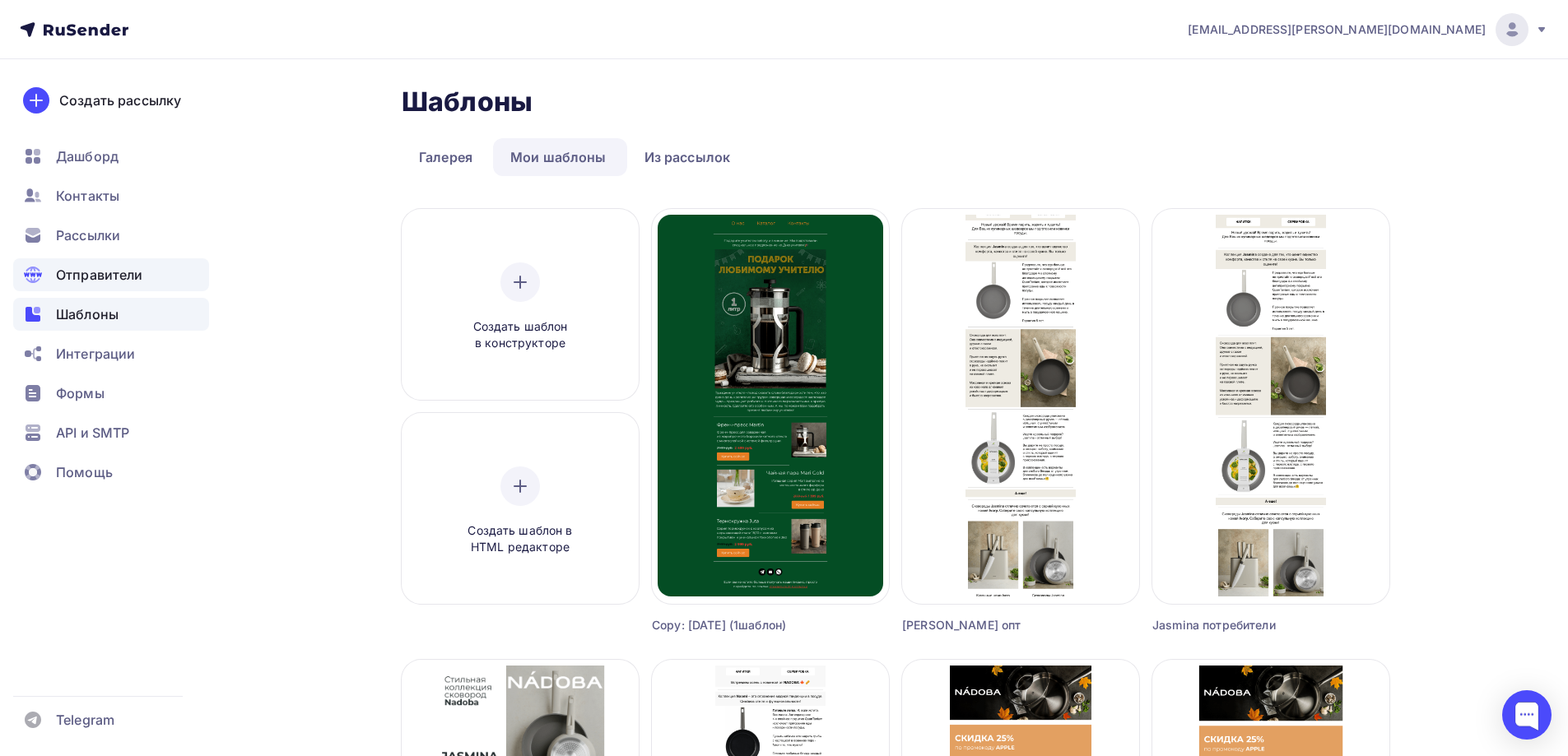
click at [92, 280] on span "Отправители" at bounding box center [99, 275] width 87 height 19
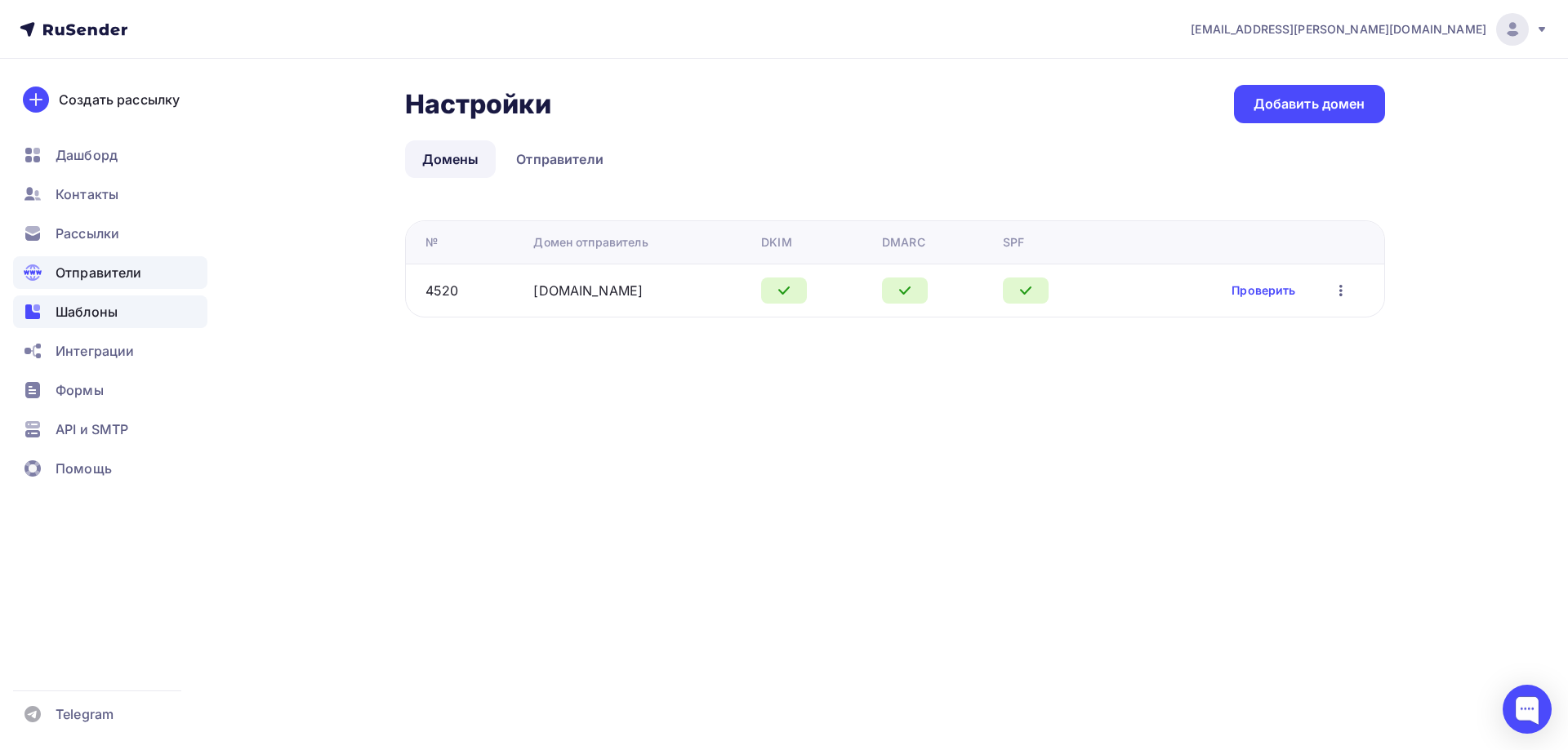
click at [89, 309] on span "Шаблоны" at bounding box center [86, 311] width 62 height 19
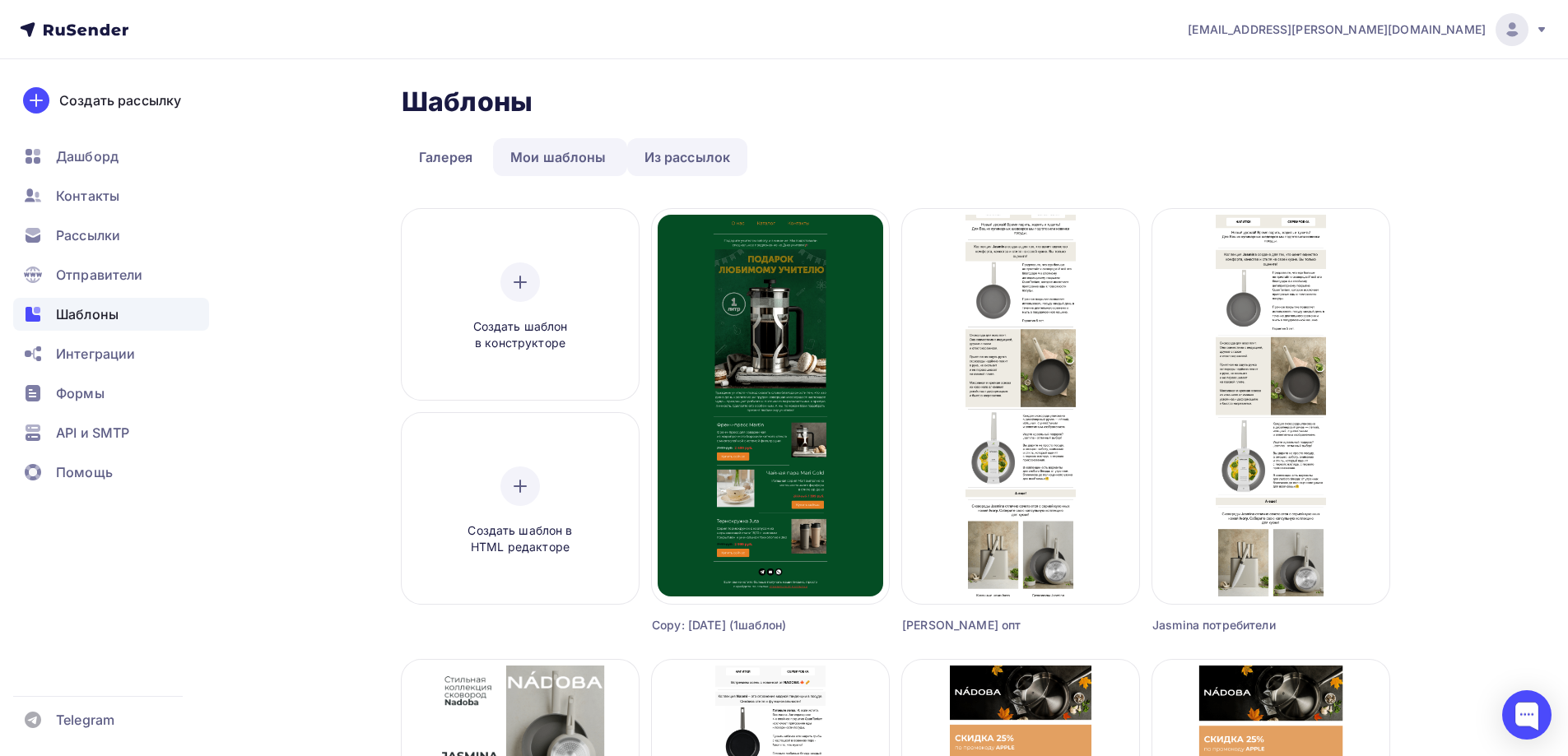
click at [716, 155] on link "Из рассылок" at bounding box center [687, 157] width 121 height 38
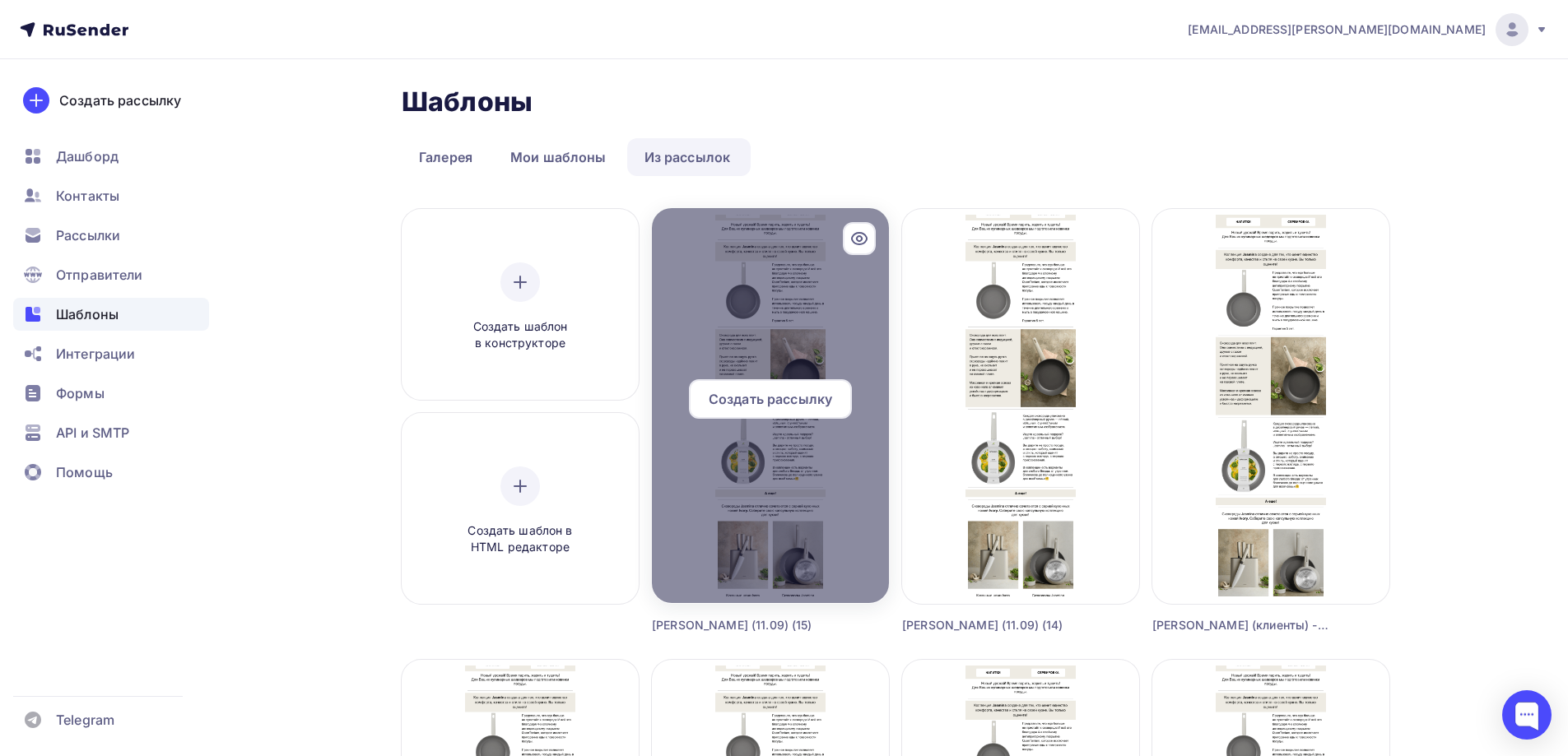
click at [794, 394] on span "Создать рассылку" at bounding box center [770, 399] width 123 height 19
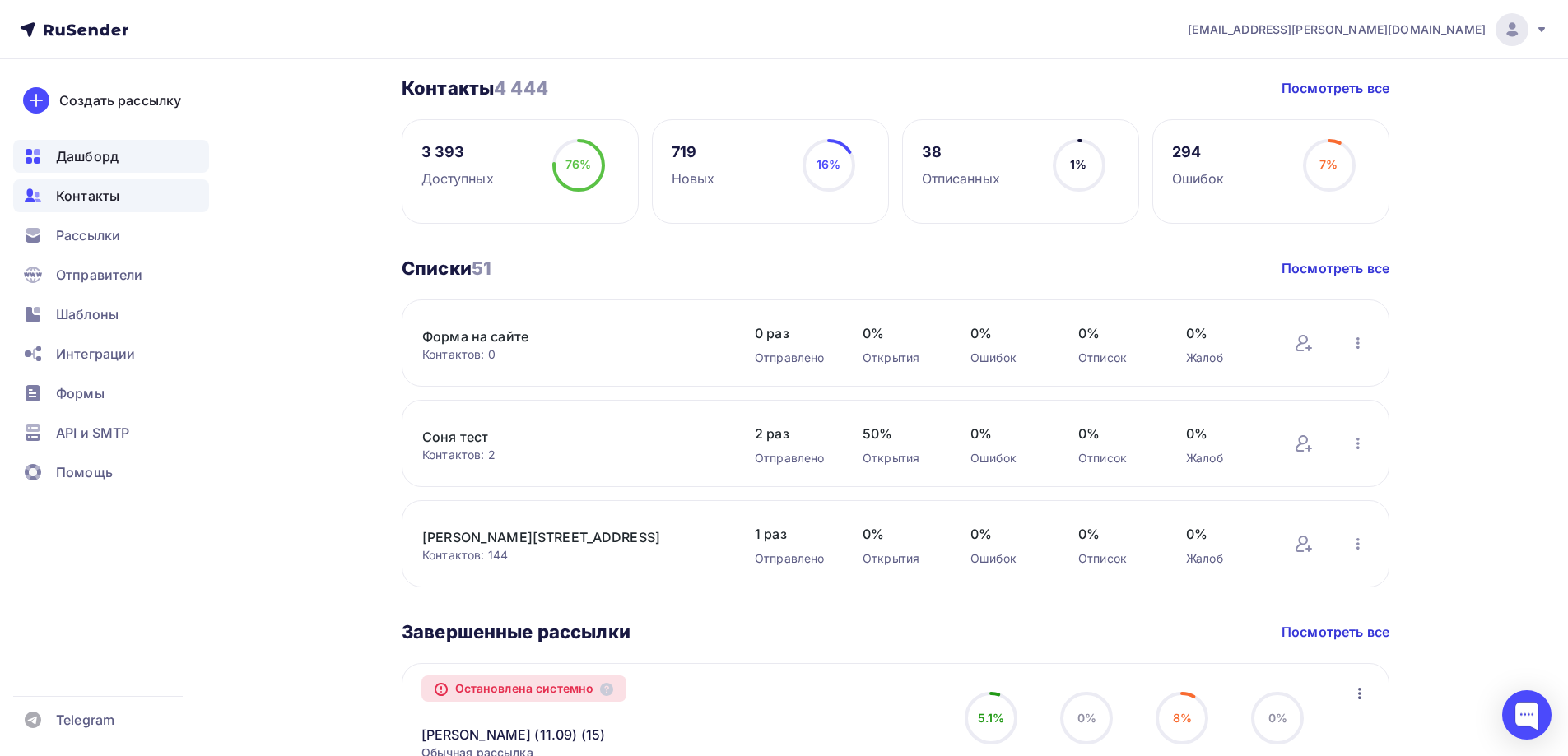
scroll to position [411, 0]
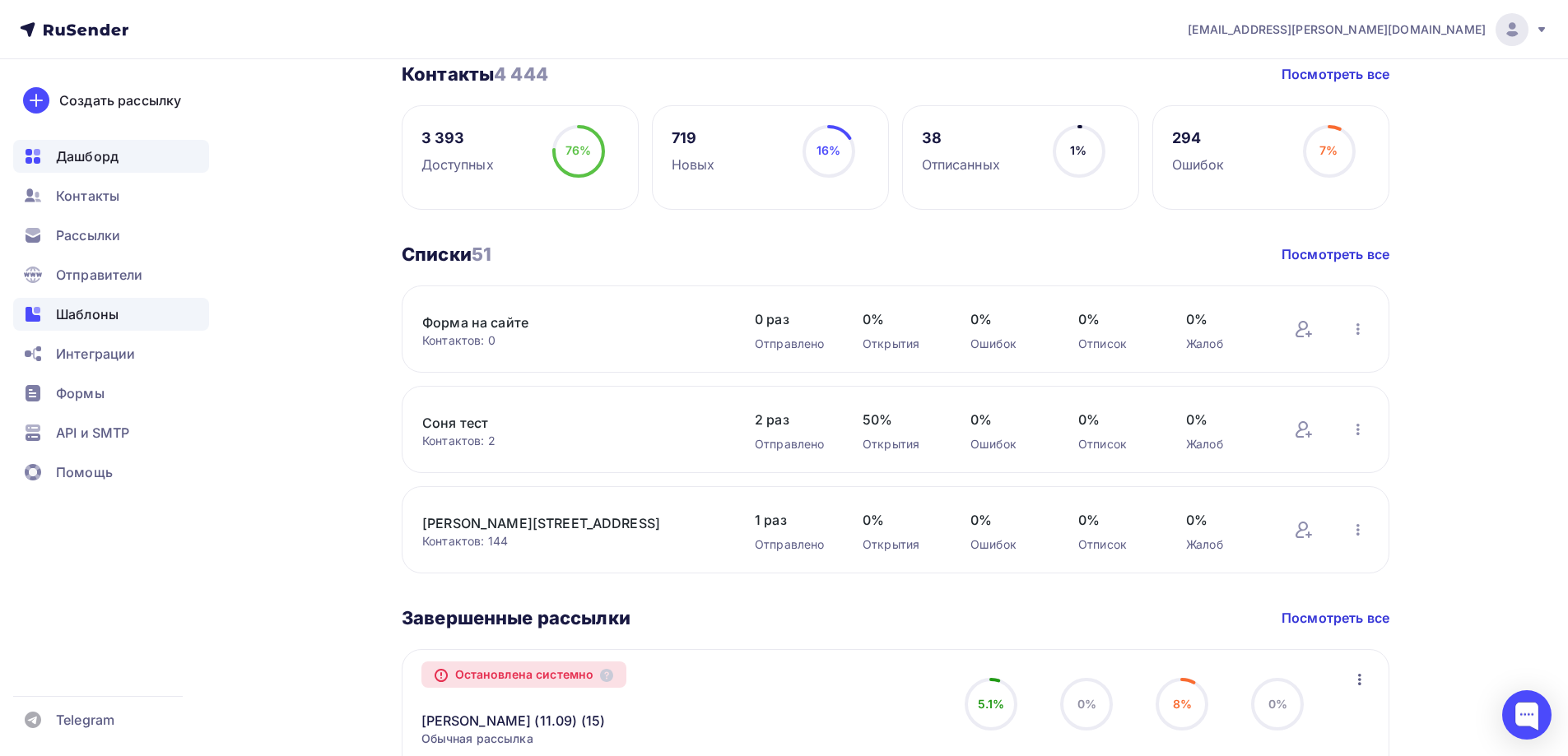
click at [121, 304] on div "Шаблоны" at bounding box center [112, 314] width 196 height 33
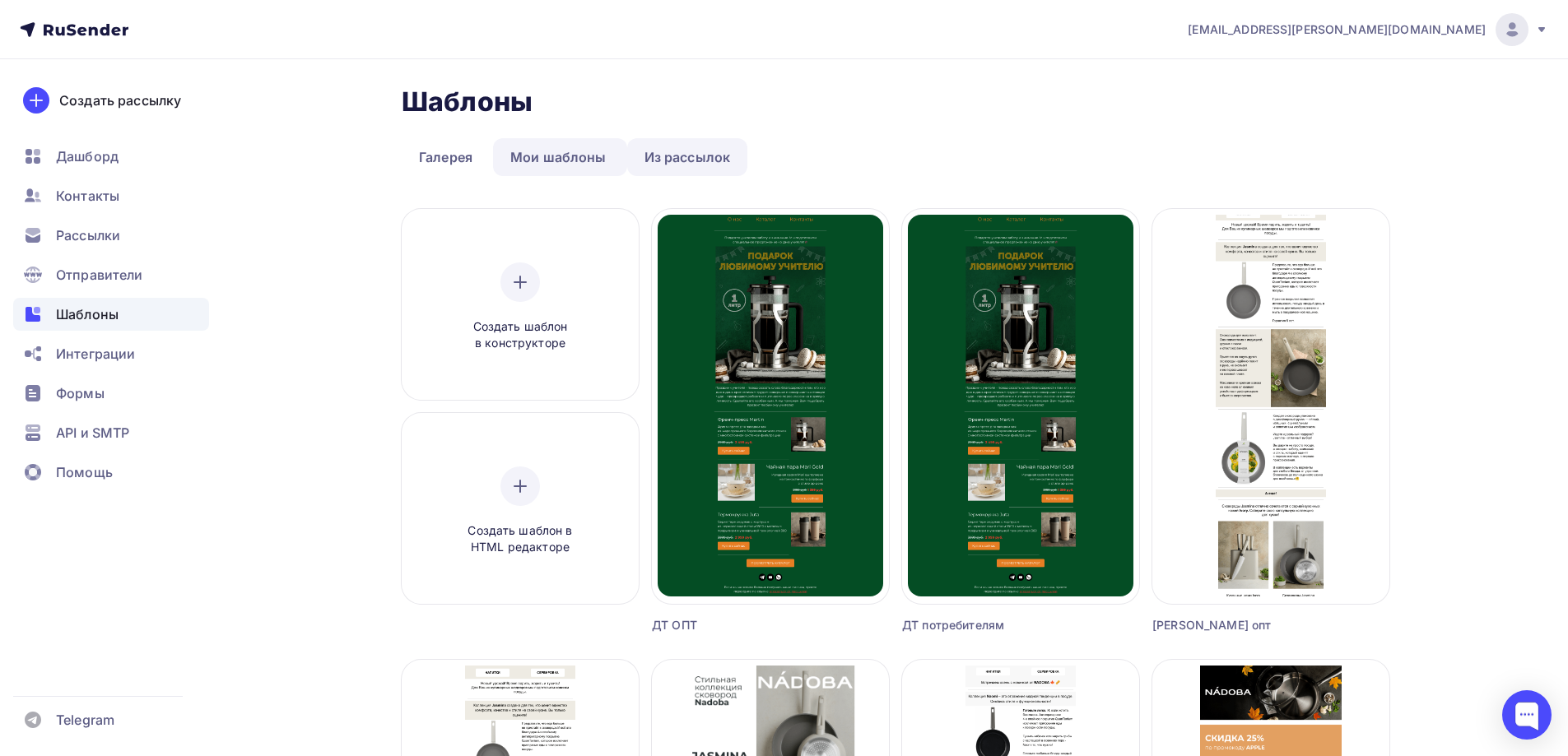
click at [685, 150] on link "Из рассылок" at bounding box center [687, 157] width 121 height 38
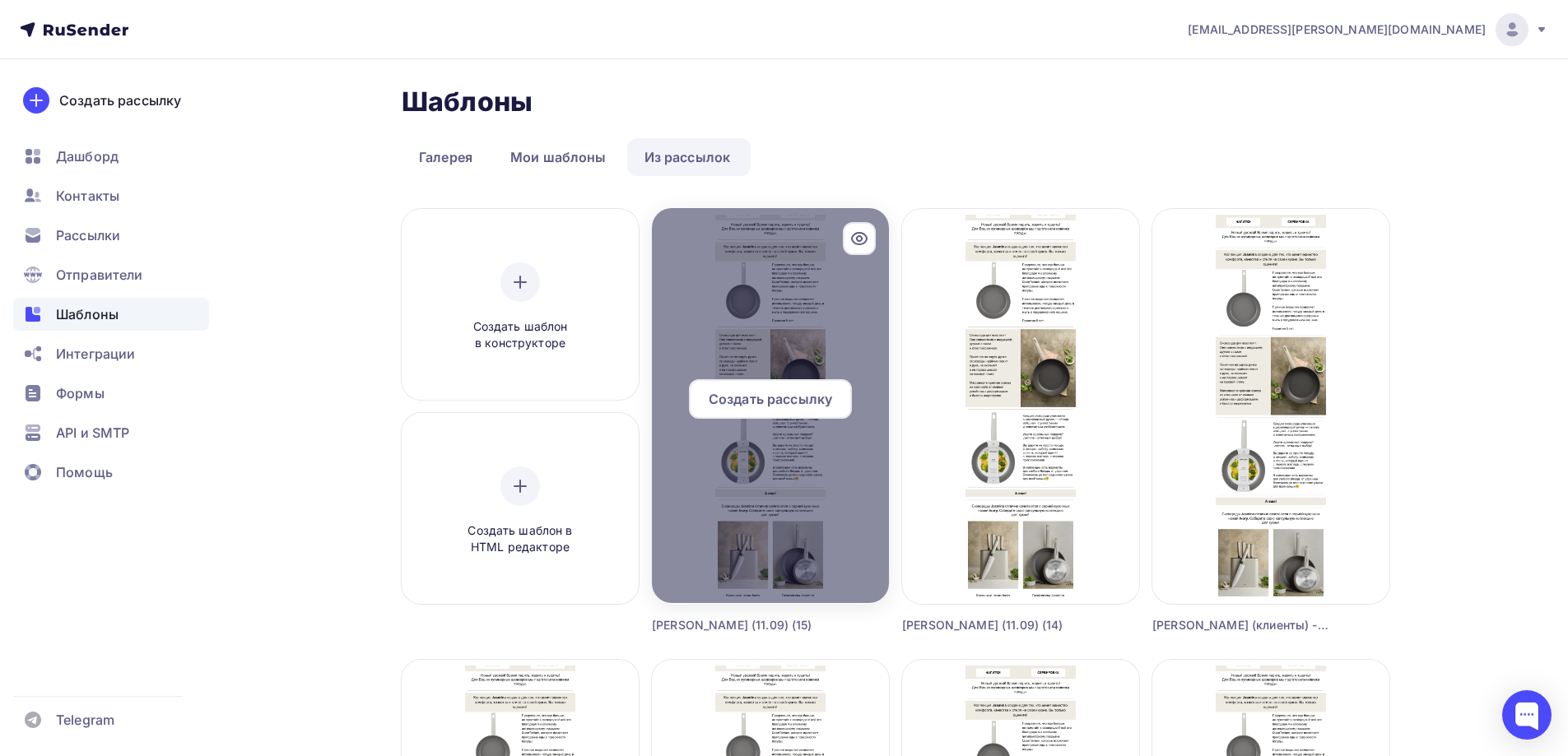
click at [780, 404] on span "Создать рассылку" at bounding box center [770, 399] width 123 height 19
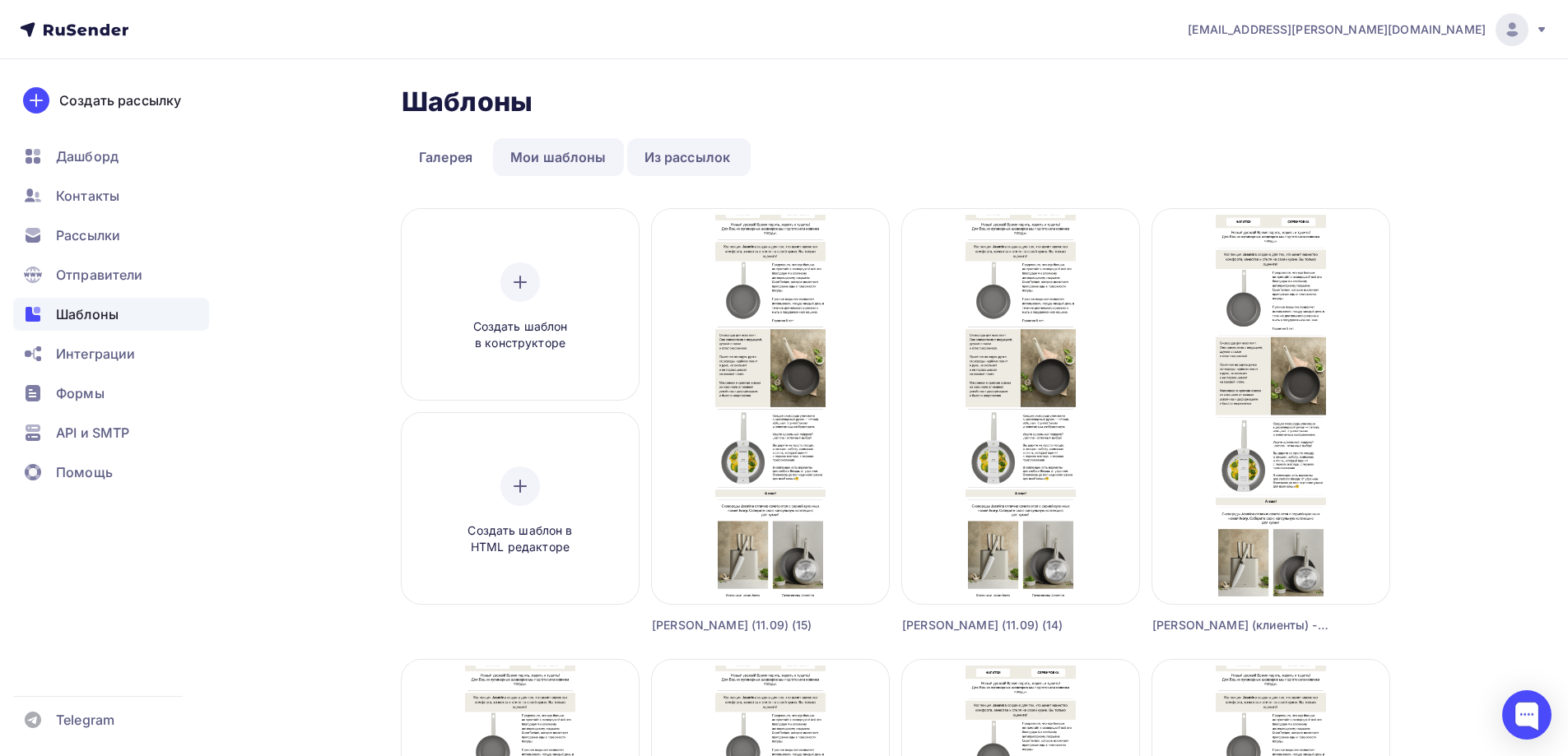
click at [571, 151] on link "Мои шаблоны" at bounding box center [558, 157] width 131 height 38
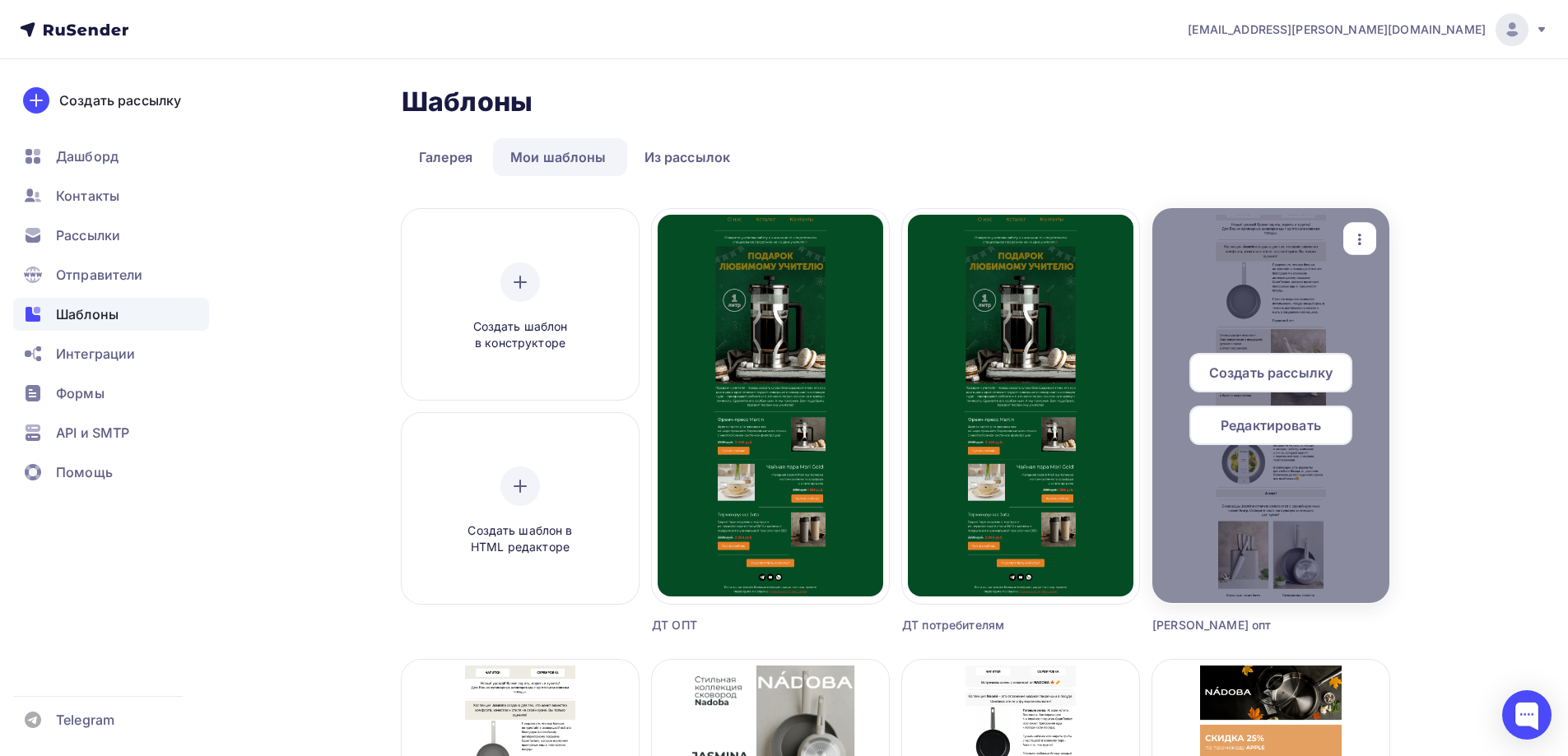
click at [1277, 429] on span "Редактировать" at bounding box center [1271, 425] width 101 height 19
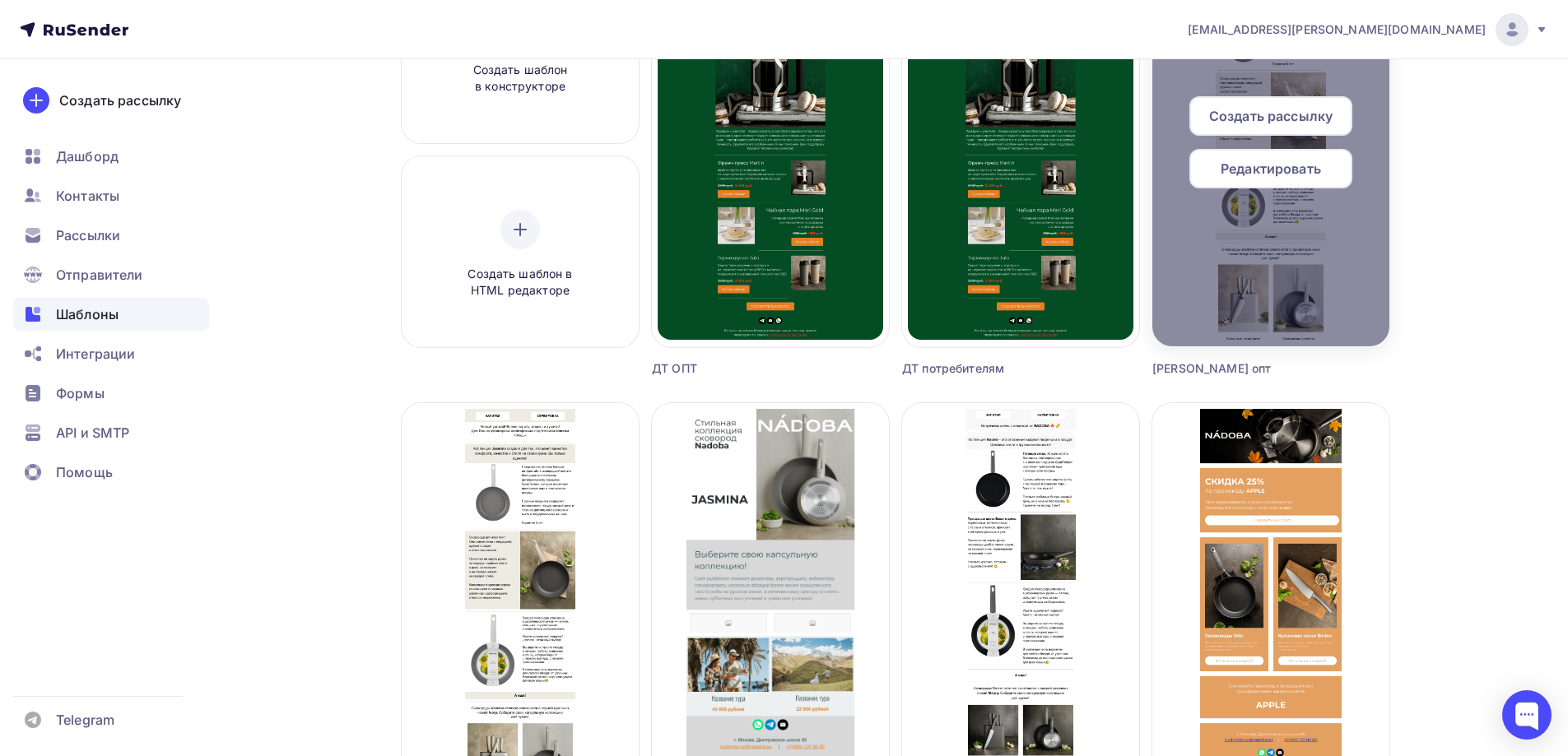
scroll to position [165, 0]
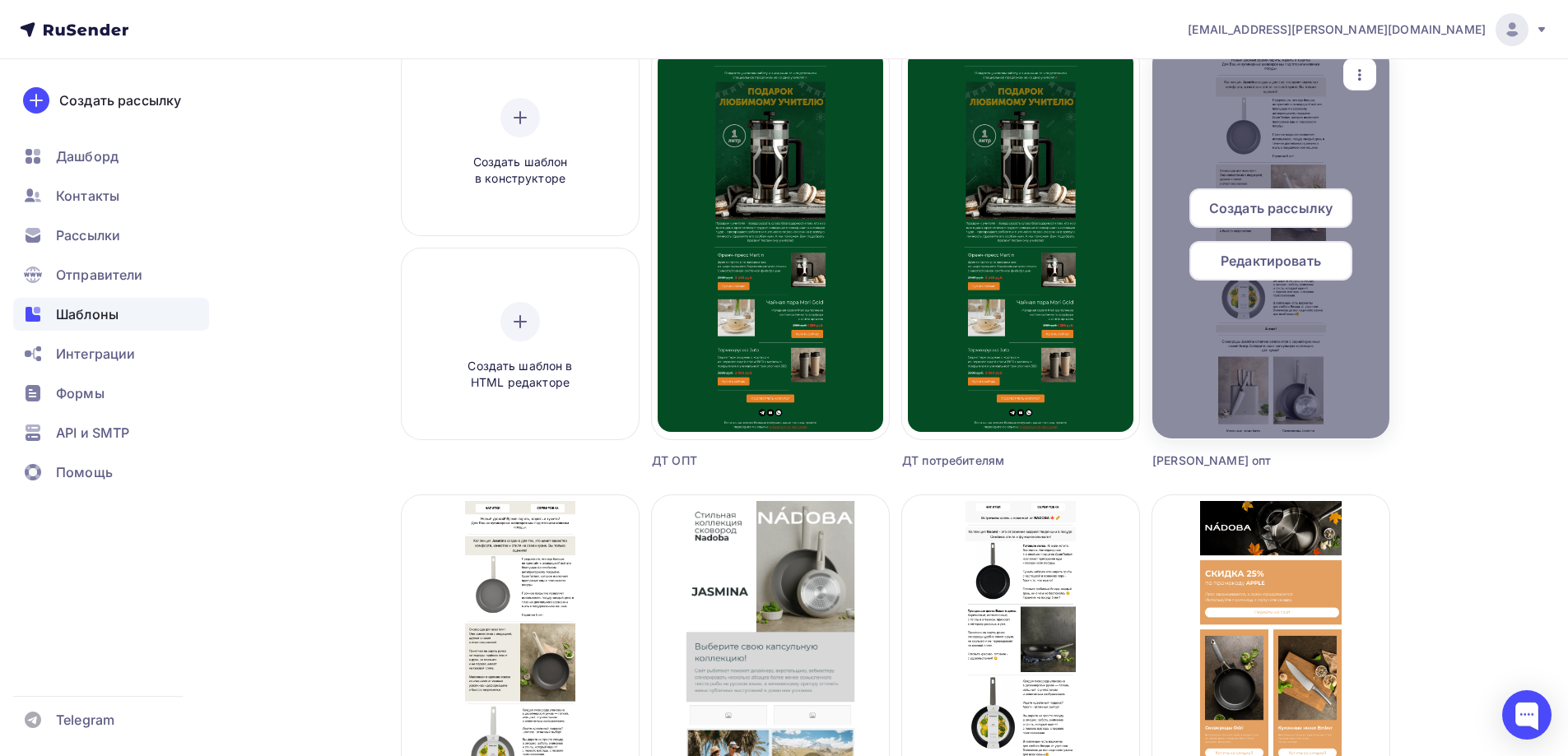
click at [1259, 270] on span "Редактировать" at bounding box center [1271, 260] width 101 height 19
